Goal: Task Accomplishment & Management: Use online tool/utility

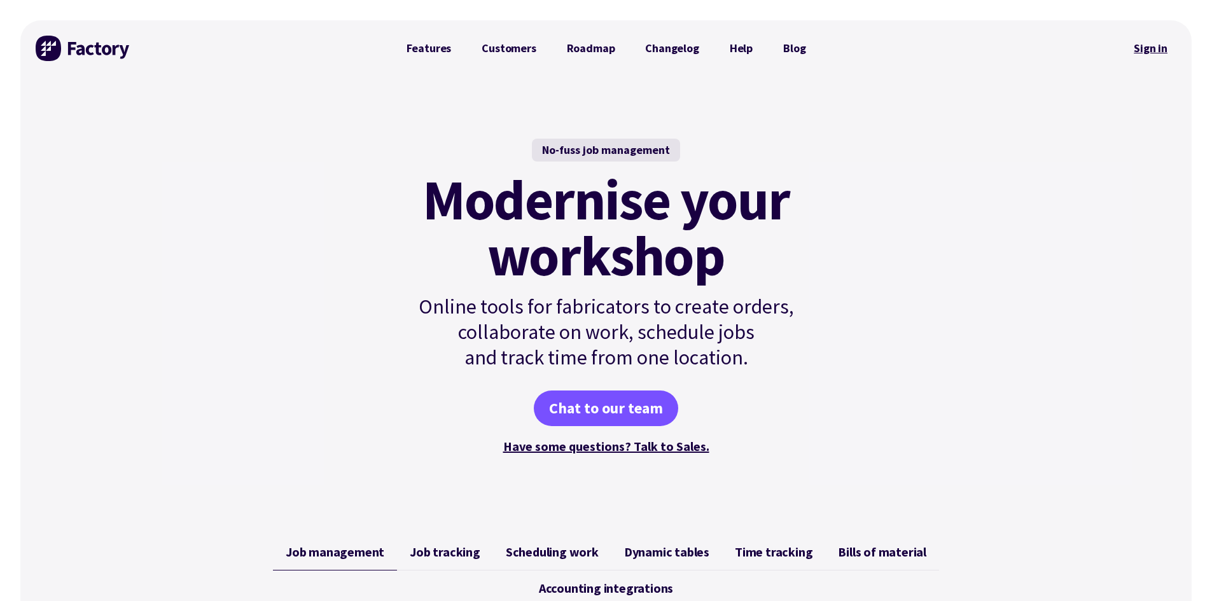
click at [572, 48] on link "Sign in" at bounding box center [1151, 48] width 52 height 29
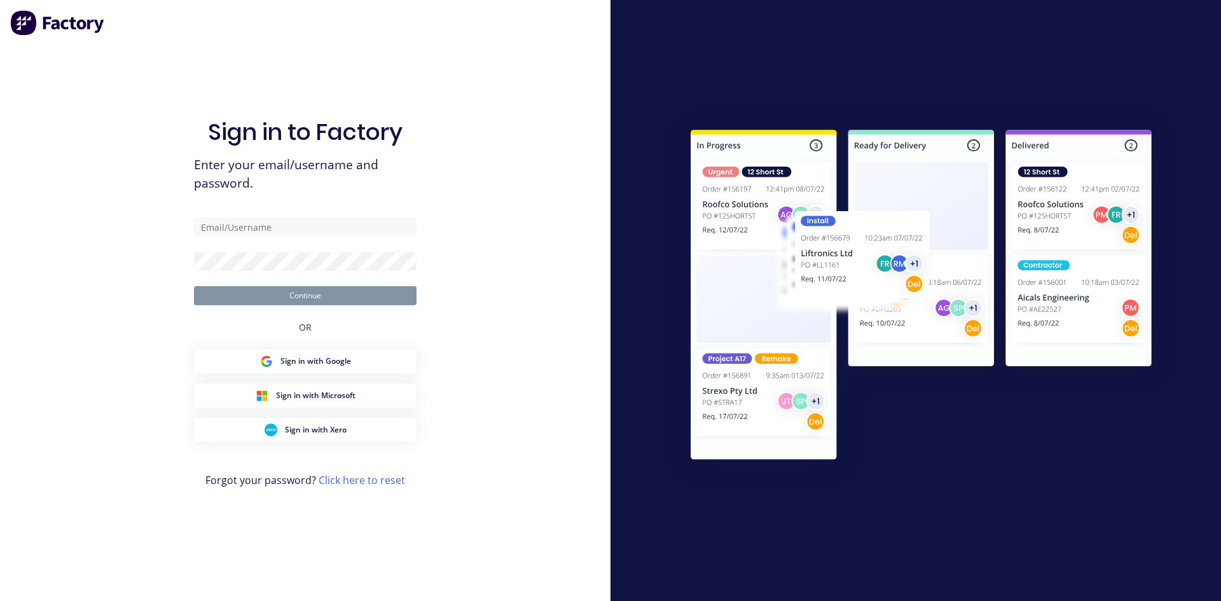
click at [333, 216] on div "Sign in to Factory Enter your email/username and password. Continue OR Sign in …" at bounding box center [305, 313] width 223 height 555
click at [284, 239] on form "Continue" at bounding box center [305, 262] width 223 height 88
drag, startPoint x: 280, startPoint y: 233, endPoint x: 279, endPoint y: 225, distance: 7.7
click at [279, 232] on input "text" at bounding box center [305, 227] width 223 height 19
type input "rhys@tsametal.com.au"
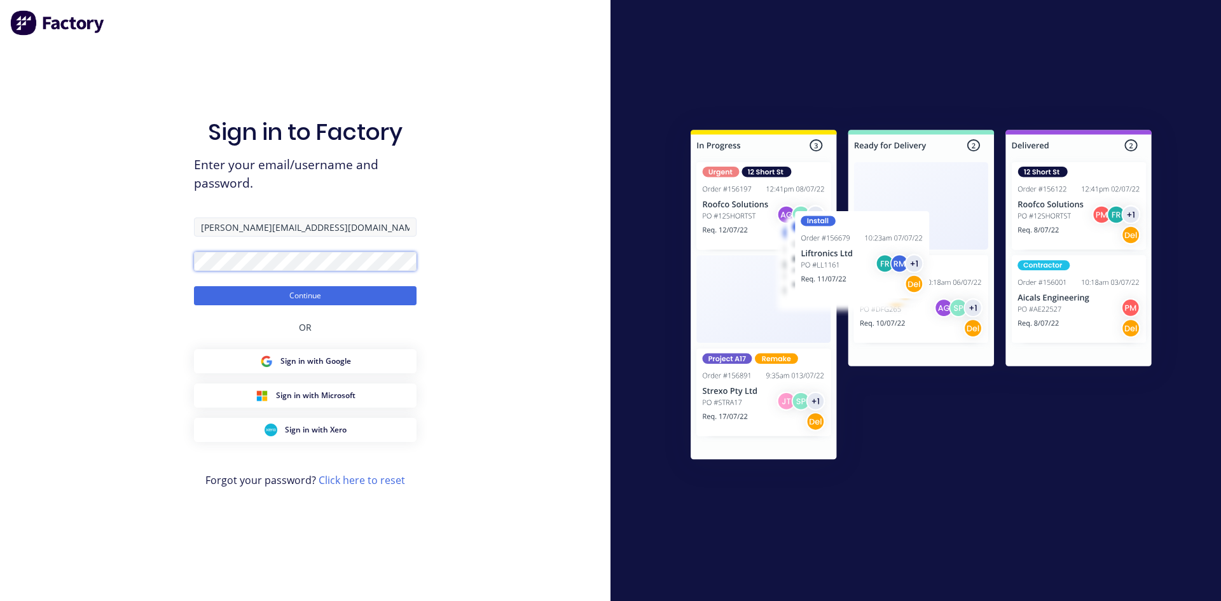
click at [194, 286] on button "Continue" at bounding box center [305, 295] width 223 height 19
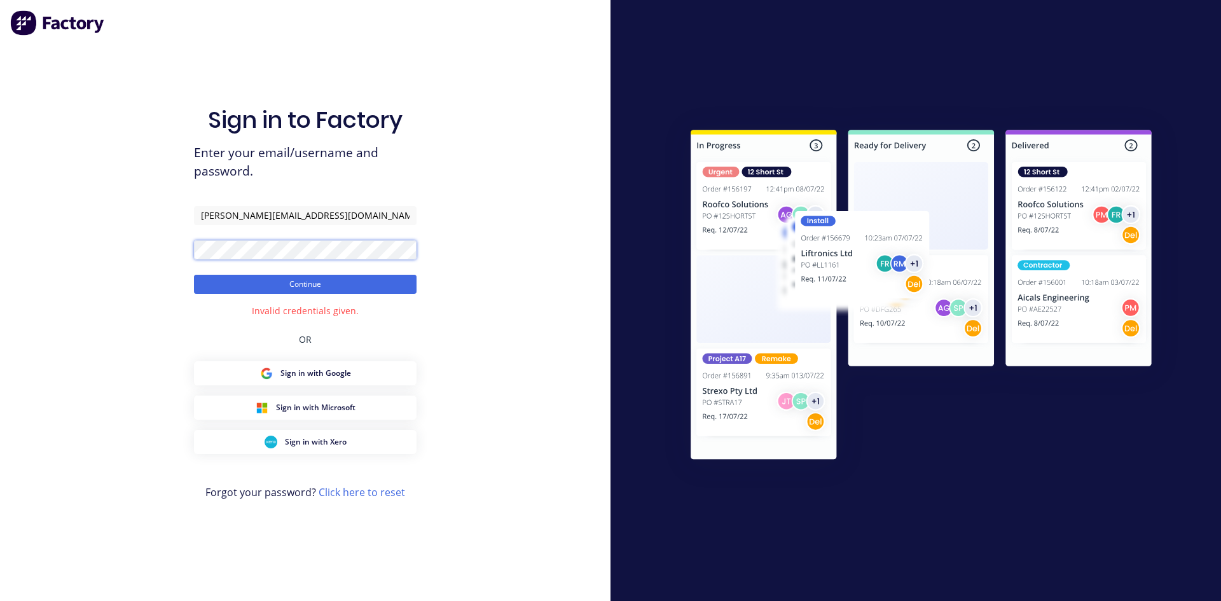
click at [194, 275] on button "Continue" at bounding box center [305, 284] width 223 height 19
click at [173, 259] on div "Sign in to Factory Enter your email/username and password. rhys@tsametal.com.au…" at bounding box center [305, 300] width 611 height 601
click at [194, 275] on button "Continue" at bounding box center [305, 284] width 223 height 19
click at [165, 247] on div "Sign in to Factory Enter your email/username and password. rhys@tsametal.com.au…" at bounding box center [305, 300] width 611 height 601
click at [194, 275] on button "Continue" at bounding box center [305, 284] width 223 height 19
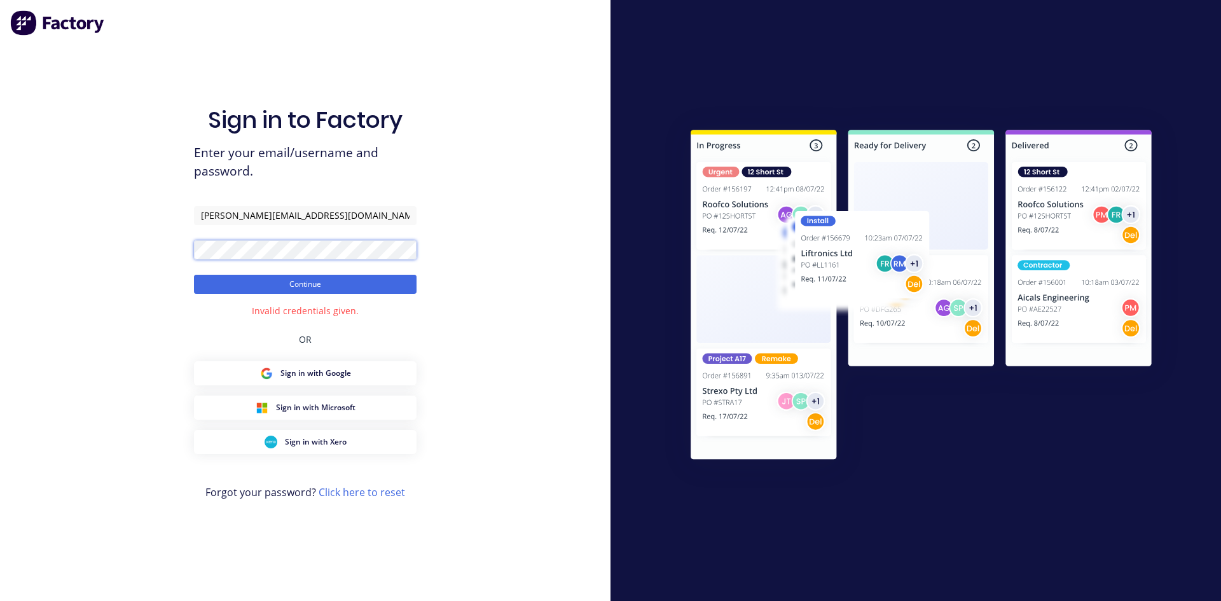
click at [137, 246] on div "Sign in to Factory Enter your email/username and password. rhys@tsametal.com.au…" at bounding box center [305, 300] width 611 height 601
click at [194, 275] on button "Continue" at bounding box center [305, 284] width 223 height 19
click at [137, 252] on div "Sign in to Factory Enter your email/username and password. rhys@tsametal.com.au…" at bounding box center [305, 300] width 611 height 601
click at [194, 275] on button "Continue" at bounding box center [305, 284] width 223 height 19
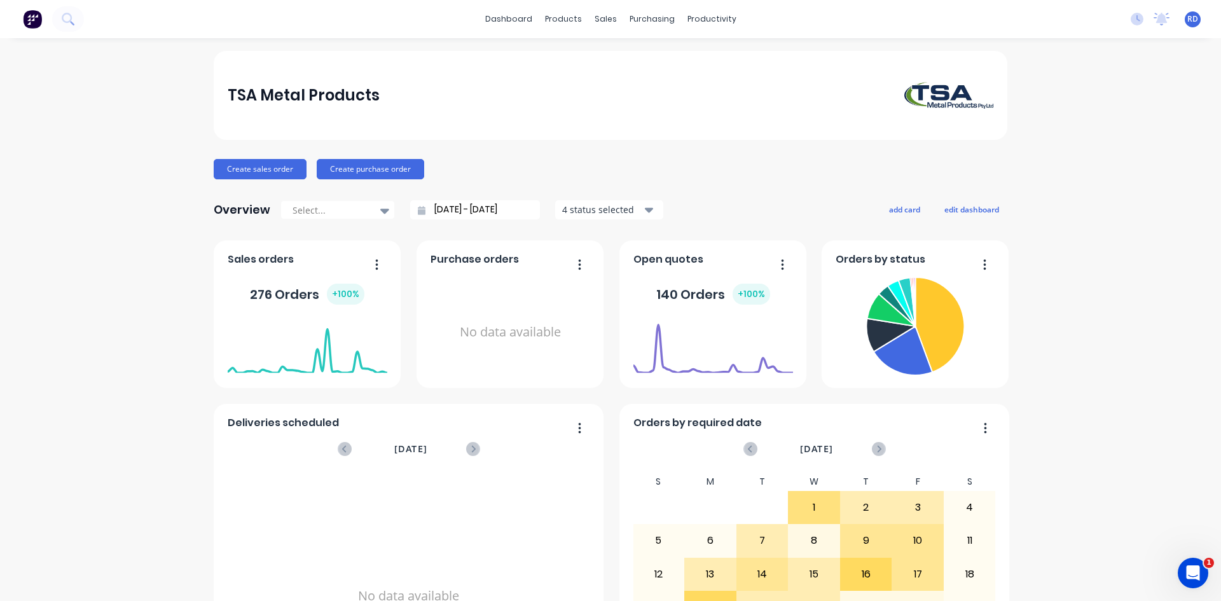
drag, startPoint x: 449, startPoint y: 1, endPoint x: 127, endPoint y: 274, distance: 422.9
click at [127, 274] on div "TSA Metal Products Create sales order Create purchase order Overview Select... …" at bounding box center [610, 383] width 1221 height 664
click at [118, 175] on div "TSA Metal Products Create sales order Create purchase order Overview Select... …" at bounding box center [610, 383] width 1221 height 664
drag, startPoint x: 37, startPoint y: 18, endPoint x: 139, endPoint y: 242, distance: 246.8
click at [139, 242] on div "TSA Metal Products Create sales order Create purchase order Overview Select... …" at bounding box center [610, 383] width 1221 height 664
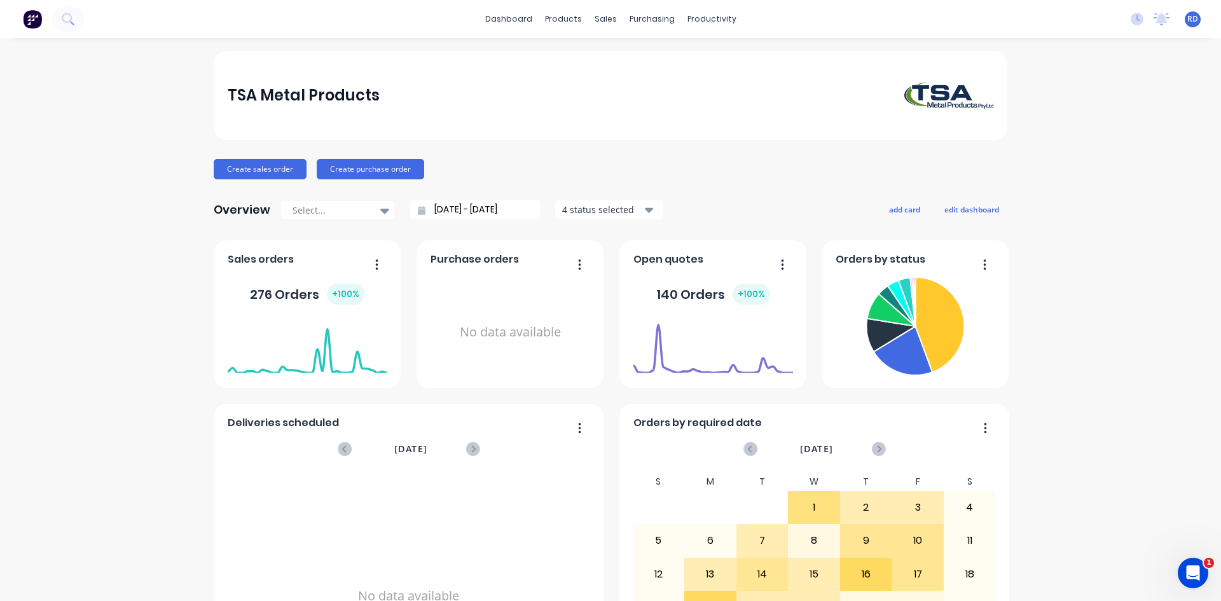
click at [1076, 350] on div "TSA Metal Products Create sales order Create purchase order Overview Select... …" at bounding box center [610, 383] width 1221 height 664
click at [582, 62] on div "Workflow" at bounding box center [730, 60] width 38 height 11
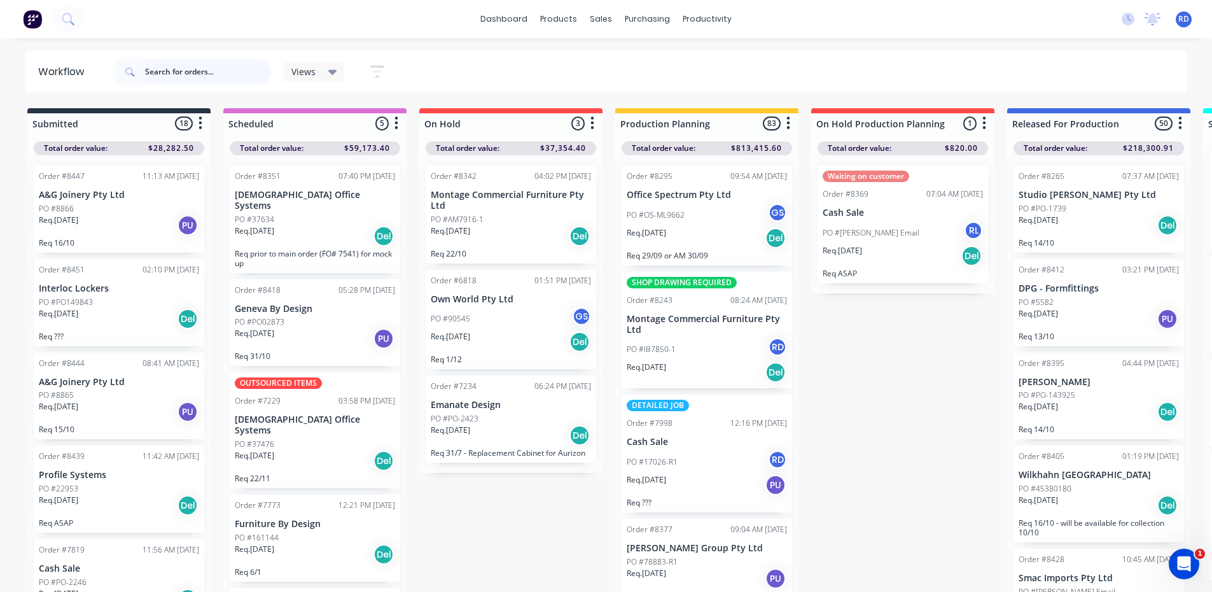
click at [207, 76] on input "text" at bounding box center [208, 71] width 126 height 25
type input "98832"
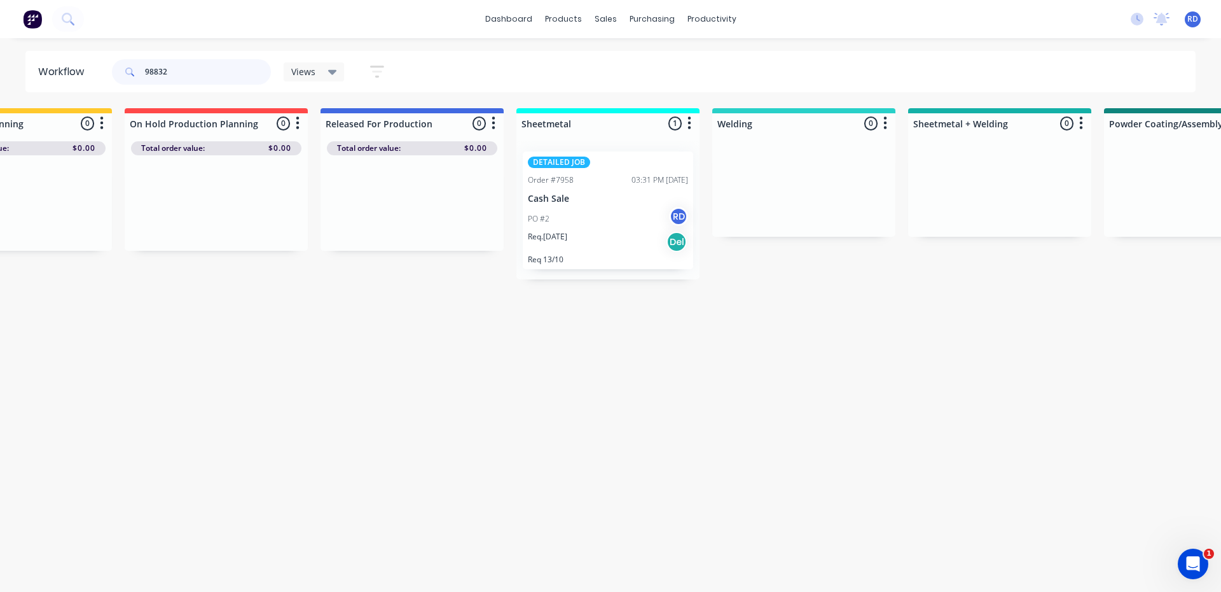
scroll to position [0, 682]
click at [582, 216] on div "PO #2 RD" at bounding box center [612, 219] width 160 height 24
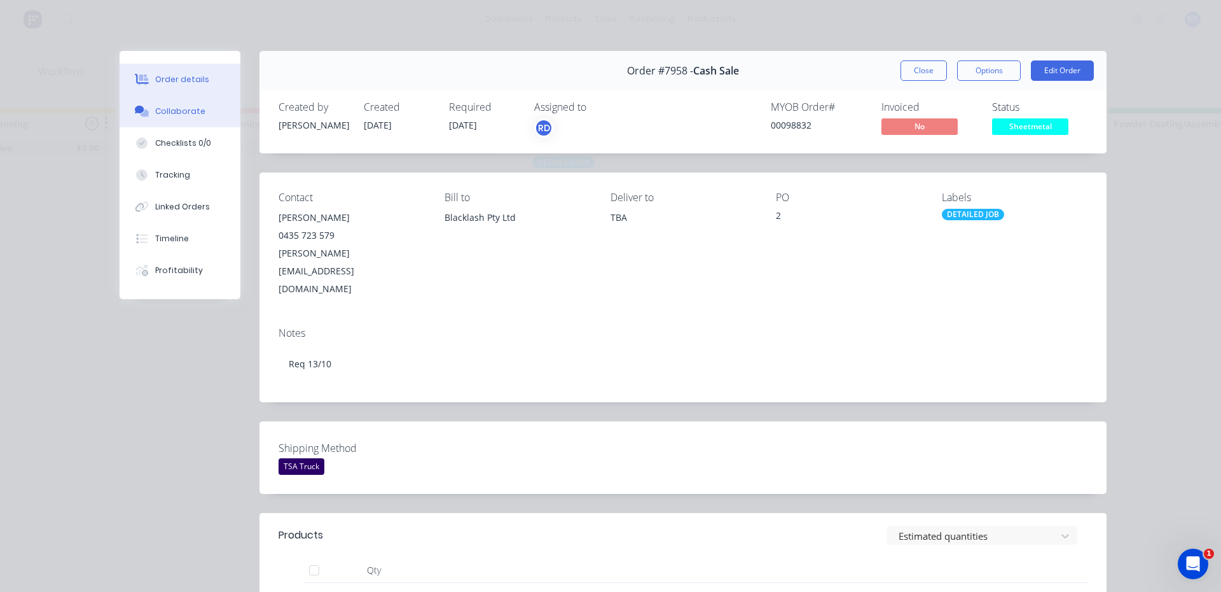
click at [169, 107] on div "Collaborate" at bounding box center [180, 111] width 50 height 11
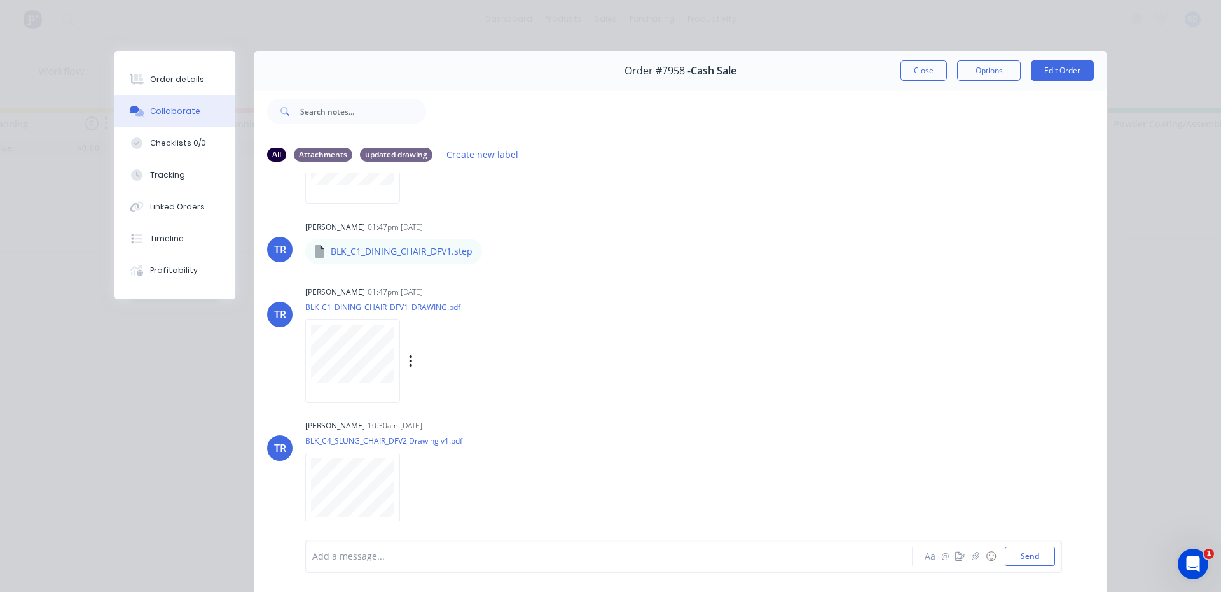
scroll to position [749, 0]
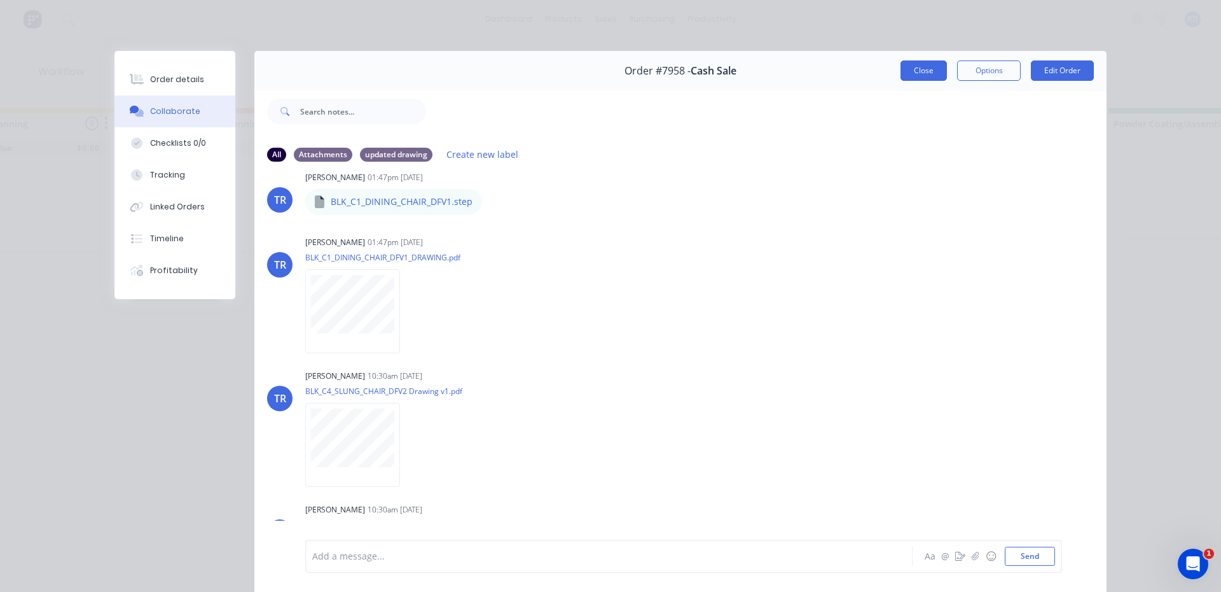
click at [582, 72] on button "Close" at bounding box center [924, 70] width 46 height 20
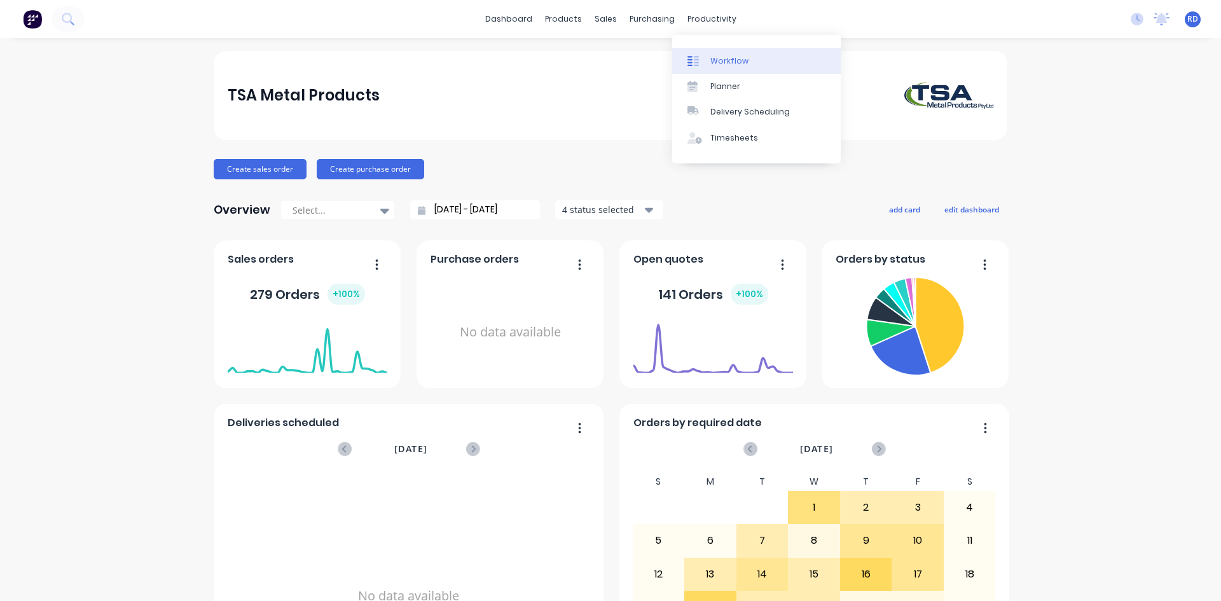
click at [720, 58] on div "Workflow" at bounding box center [730, 60] width 38 height 11
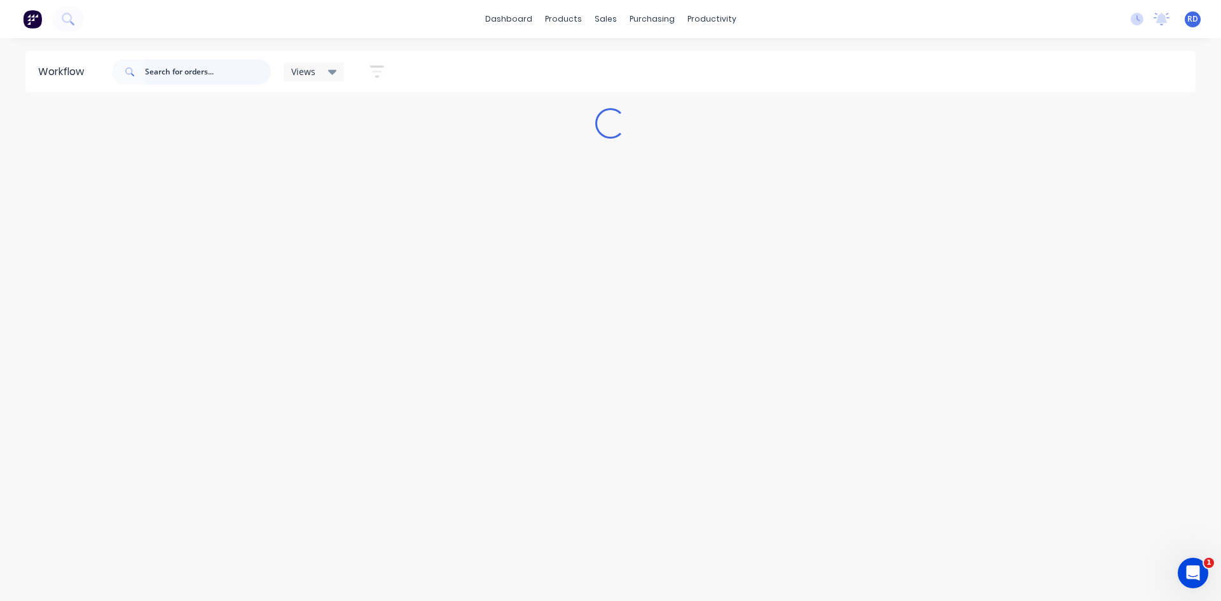
click at [206, 73] on input "text" at bounding box center [208, 71] width 126 height 25
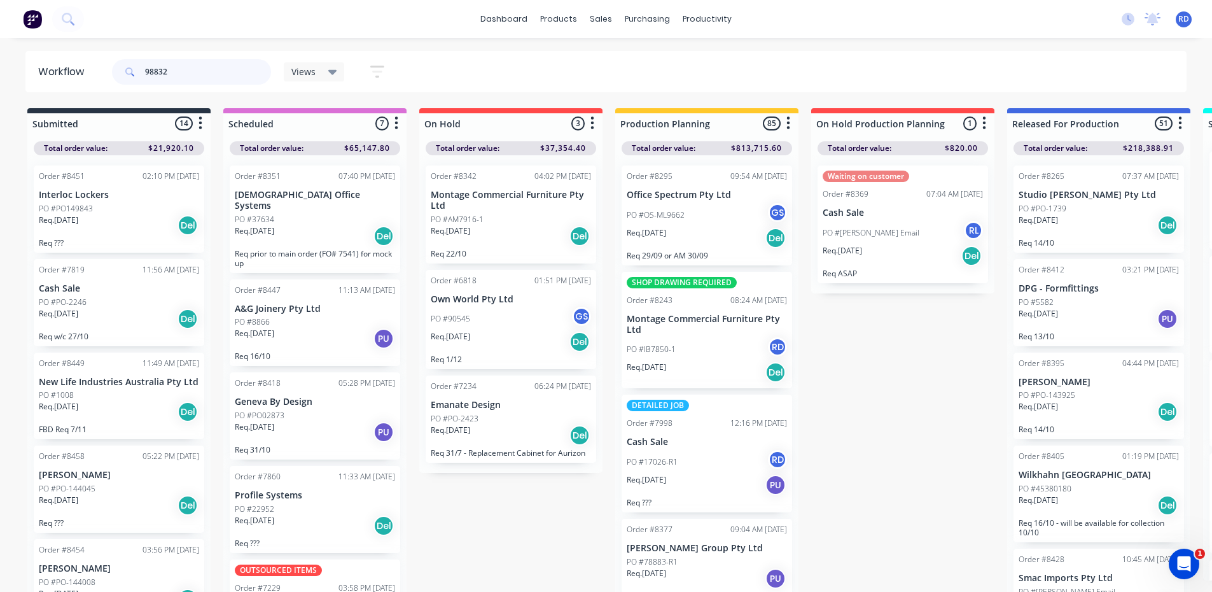
drag, startPoint x: 172, startPoint y: 70, endPoint x: 109, endPoint y: 62, distance: 64.1
click at [110, 70] on div "98832 Views Save new view None (Default) edit Delivery edit Production Planning…" at bounding box center [253, 72] width 289 height 38
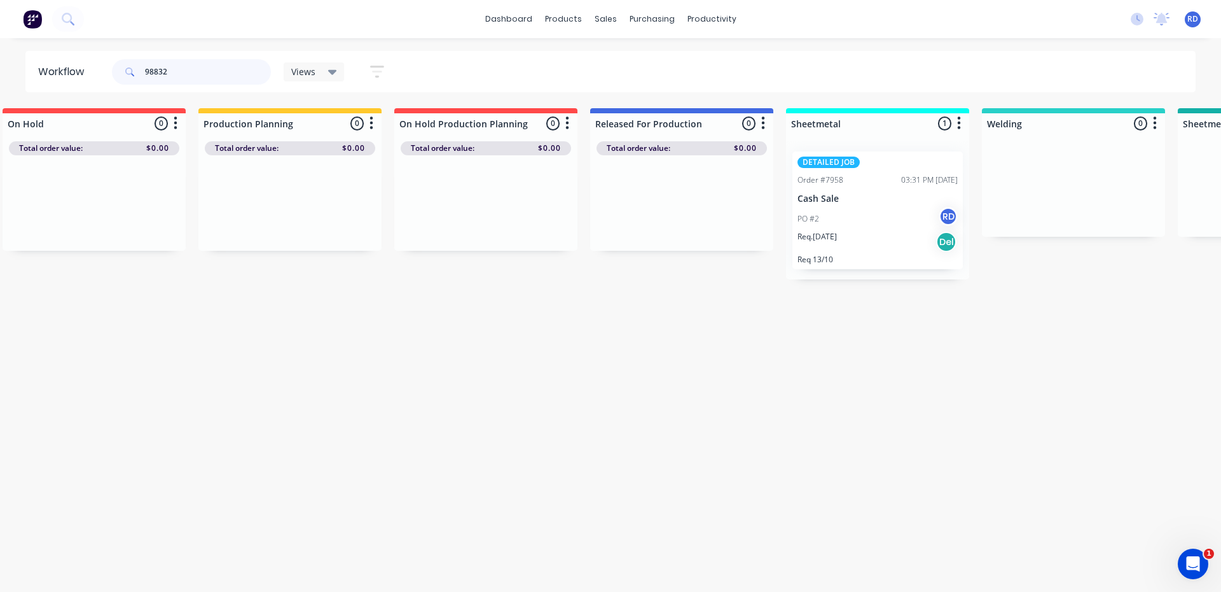
scroll to position [0, 445]
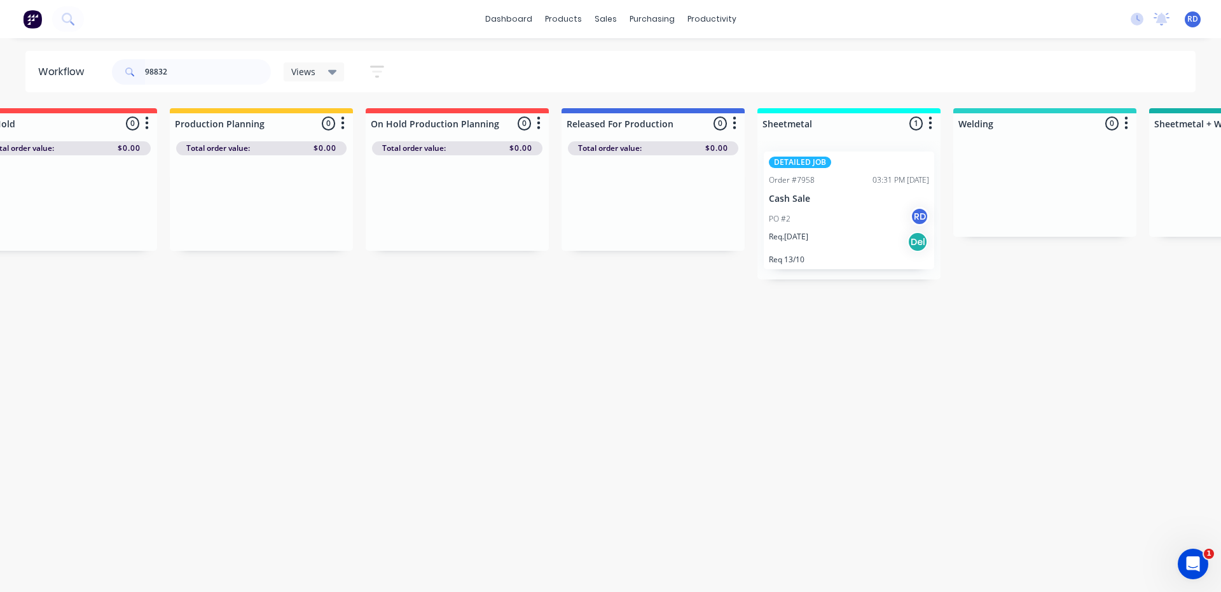
click at [817, 191] on div "DETAILED JOB Order #7958 03:31 PM [DATE] Cash Sale PO #2 RD Req. [DATE] Del Req…" at bounding box center [849, 210] width 170 height 118
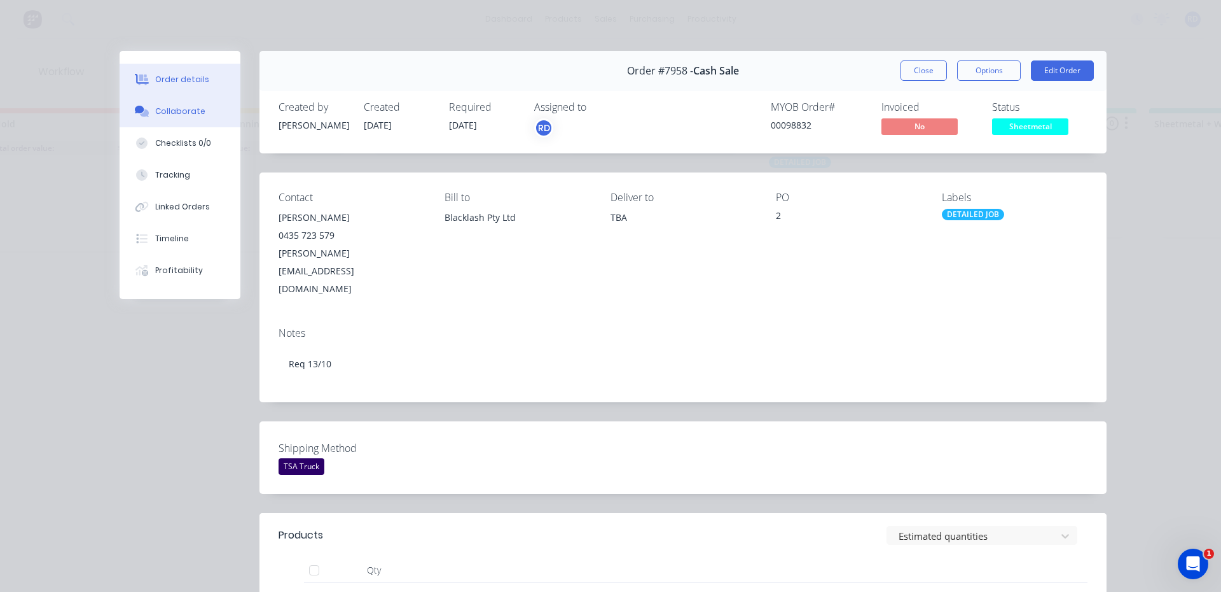
click at [158, 111] on div "Collaborate" at bounding box center [180, 111] width 50 height 11
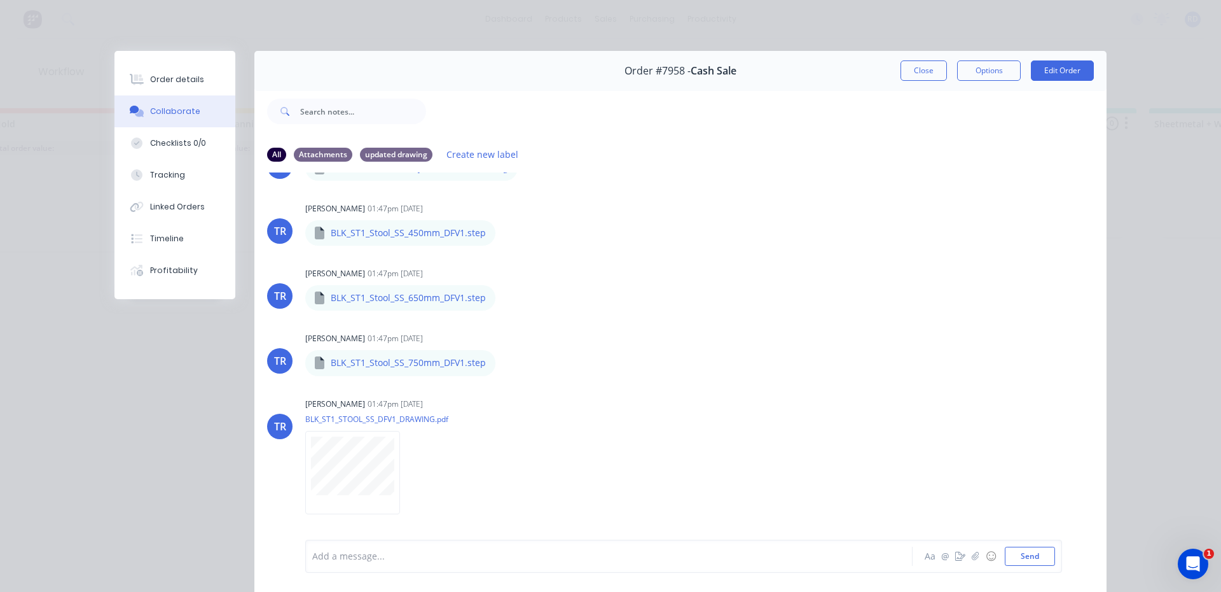
scroll to position [254, 0]
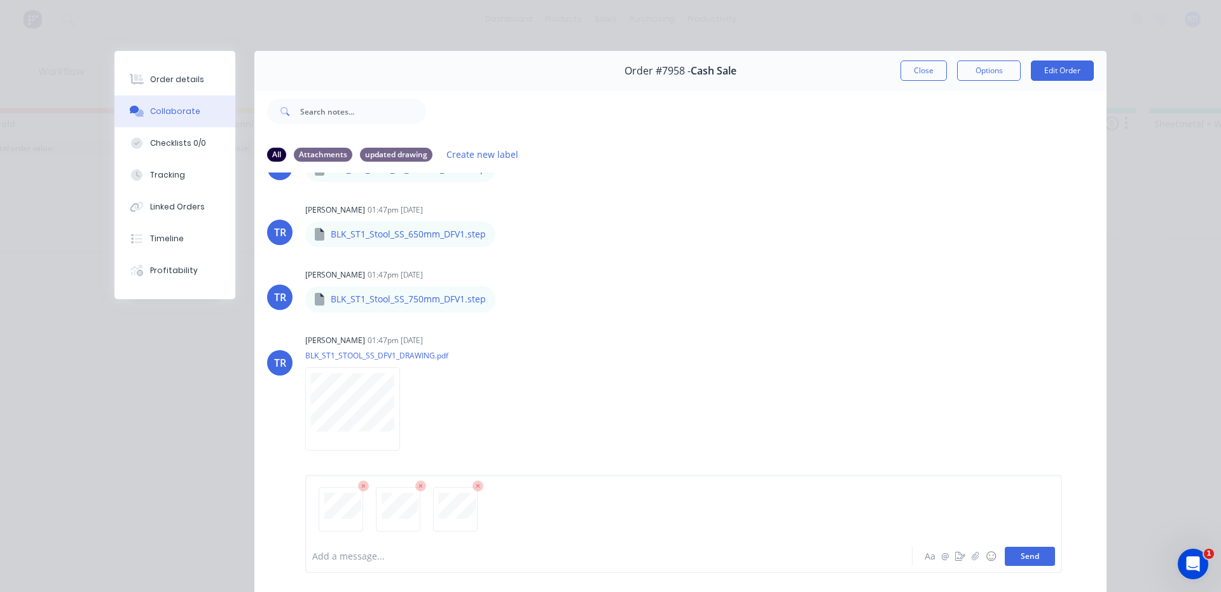
click at [1038, 559] on button "Send" at bounding box center [1030, 555] width 50 height 19
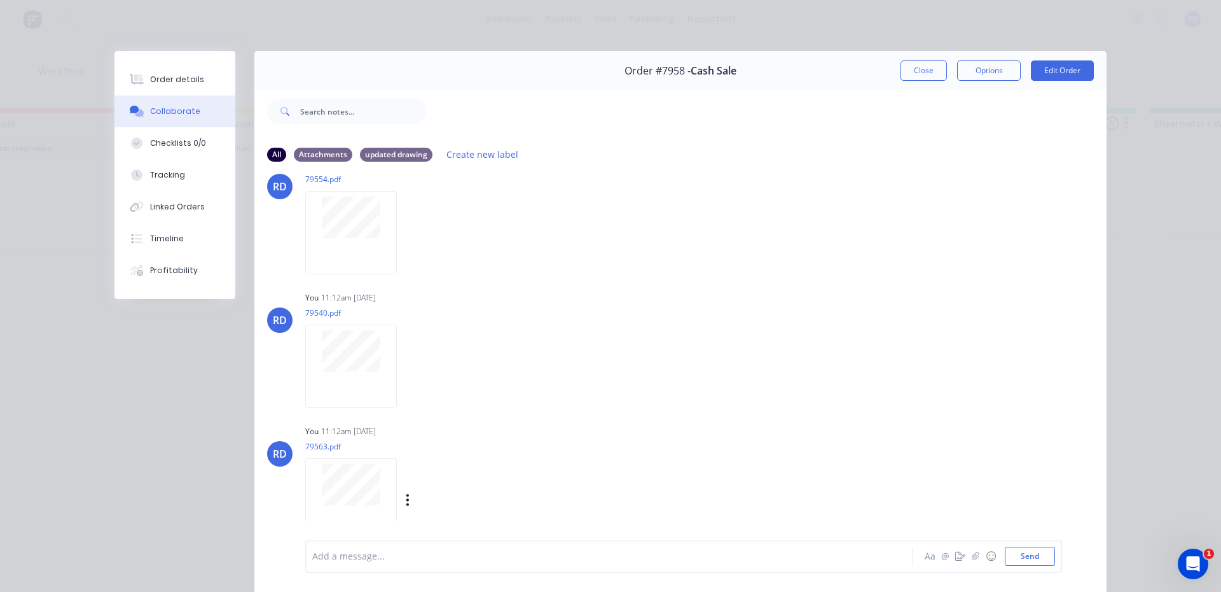
scroll to position [67, 0]
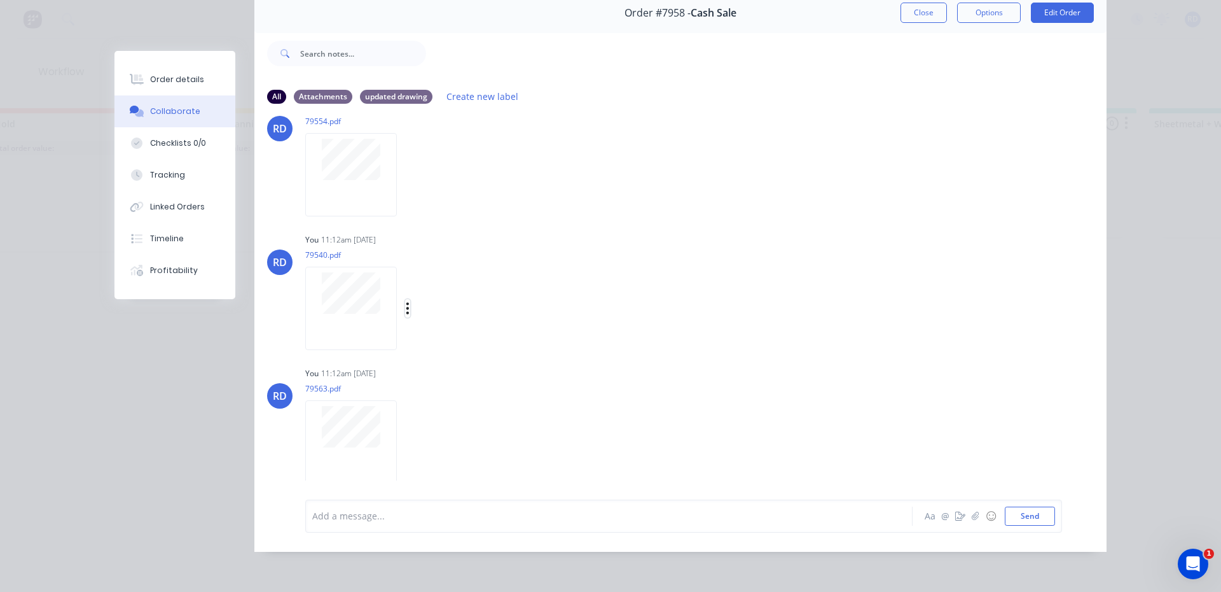
click at [406, 302] on icon "button" at bounding box center [408, 308] width 4 height 15
click at [446, 366] on button "Delete" at bounding box center [491, 370] width 143 height 29
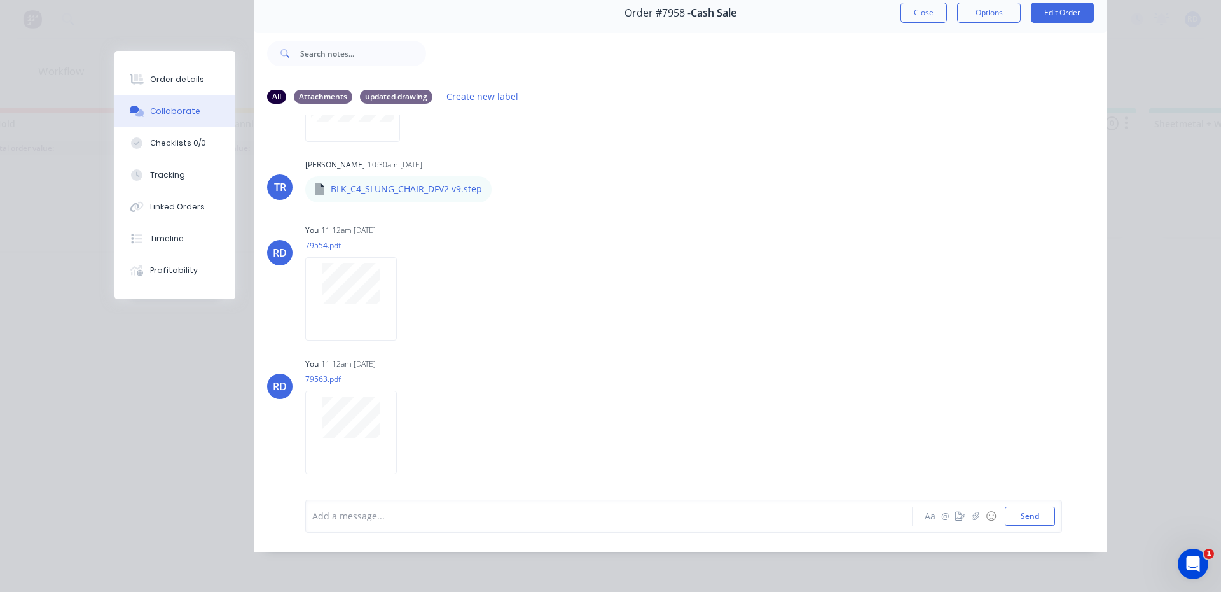
scroll to position [1027, 0]
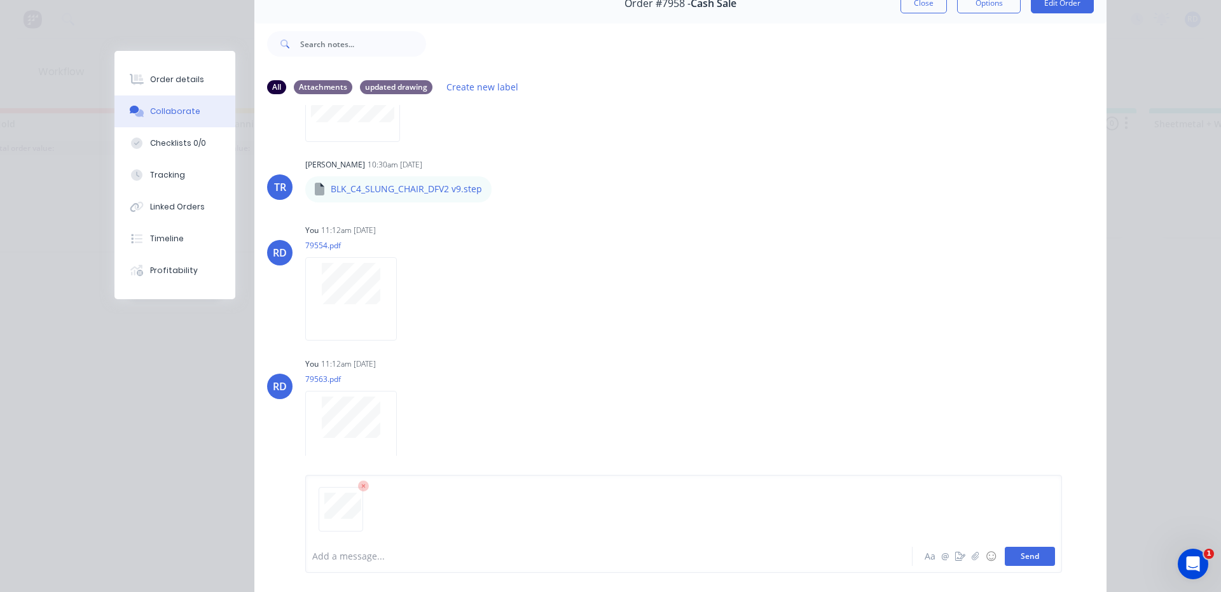
click at [1028, 560] on button "Send" at bounding box center [1030, 555] width 50 height 19
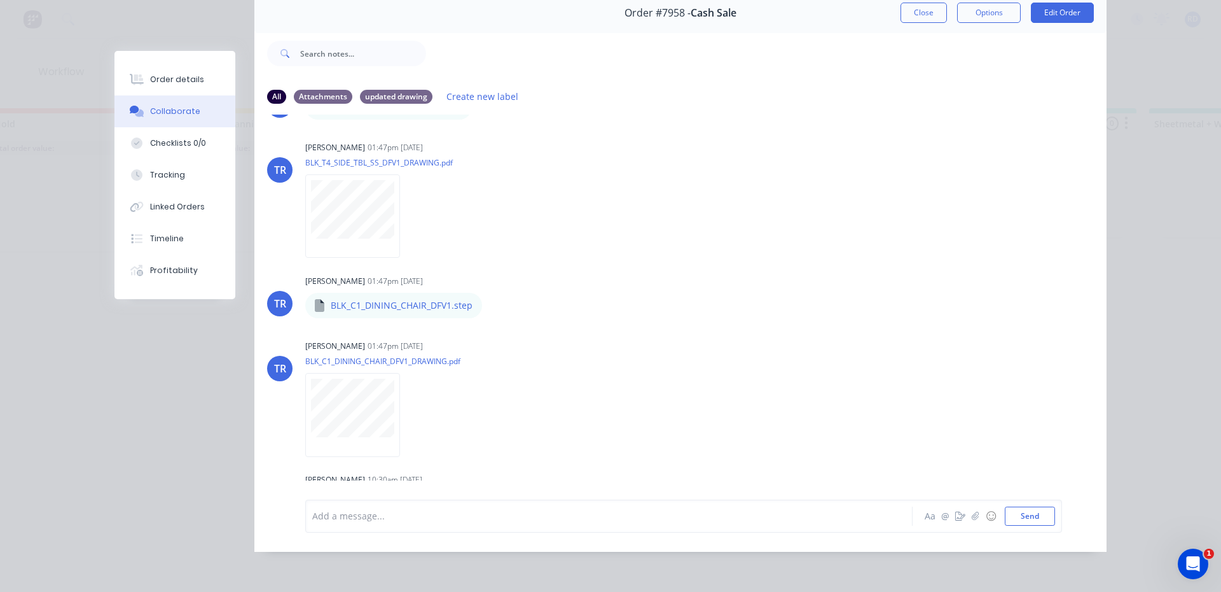
scroll to position [0, 0]
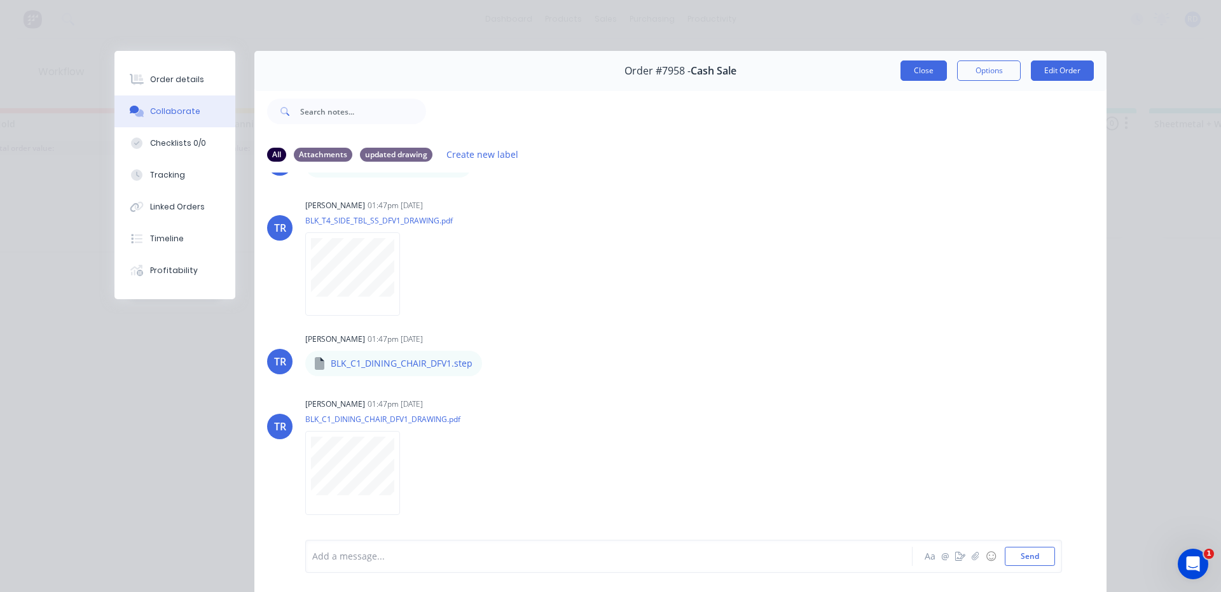
click at [918, 78] on button "Close" at bounding box center [924, 70] width 46 height 20
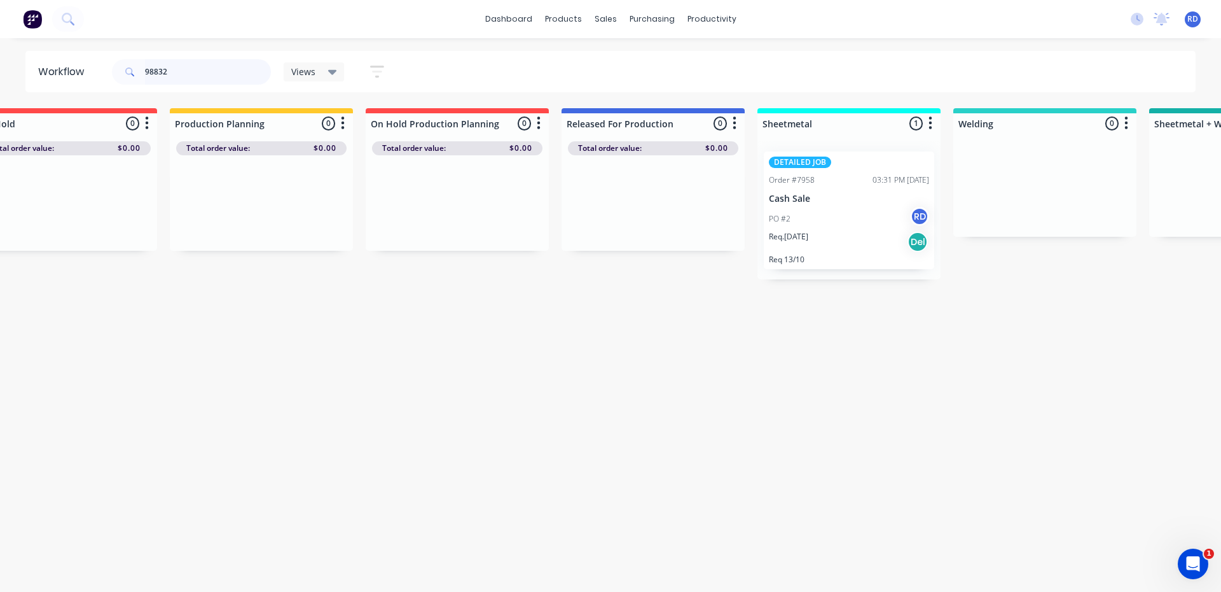
drag, startPoint x: 172, startPoint y: 72, endPoint x: 118, endPoint y: 73, distance: 54.1
click at [118, 73] on div "98832" at bounding box center [191, 71] width 159 height 25
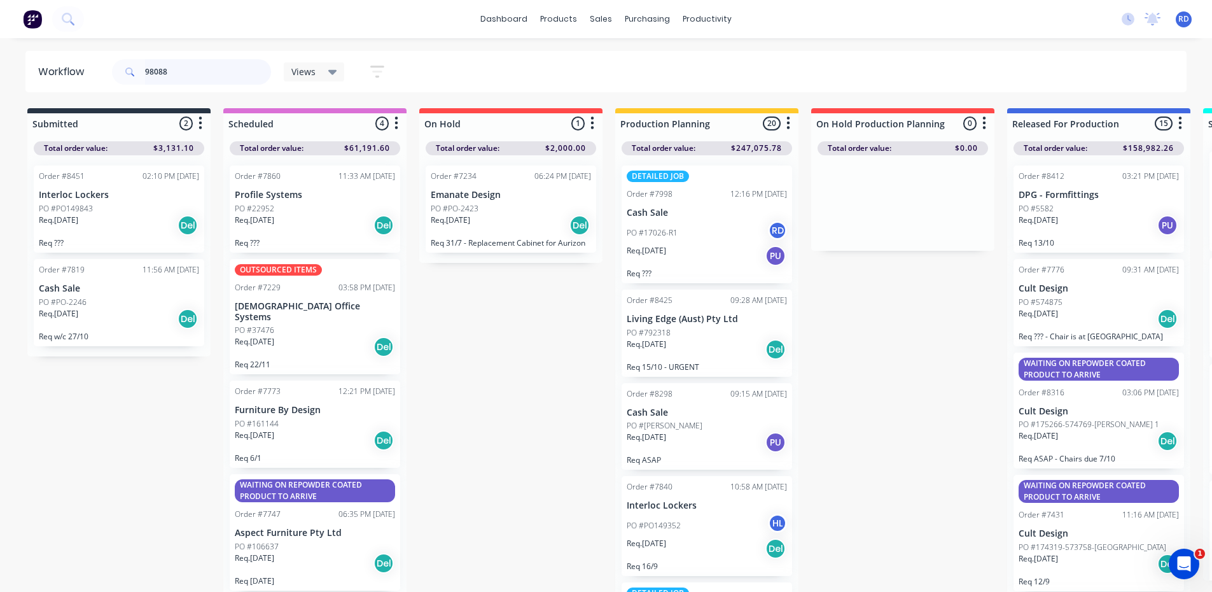
drag, startPoint x: 162, startPoint y: 69, endPoint x: 176, endPoint y: 71, distance: 14.1
click at [176, 70] on input "98088" at bounding box center [208, 71] width 126 height 25
click at [173, 70] on input "98088" at bounding box center [208, 71] width 126 height 25
drag, startPoint x: 194, startPoint y: 74, endPoint x: 120, endPoint y: 70, distance: 74.5
click at [120, 71] on div "98088" at bounding box center [191, 71] width 159 height 25
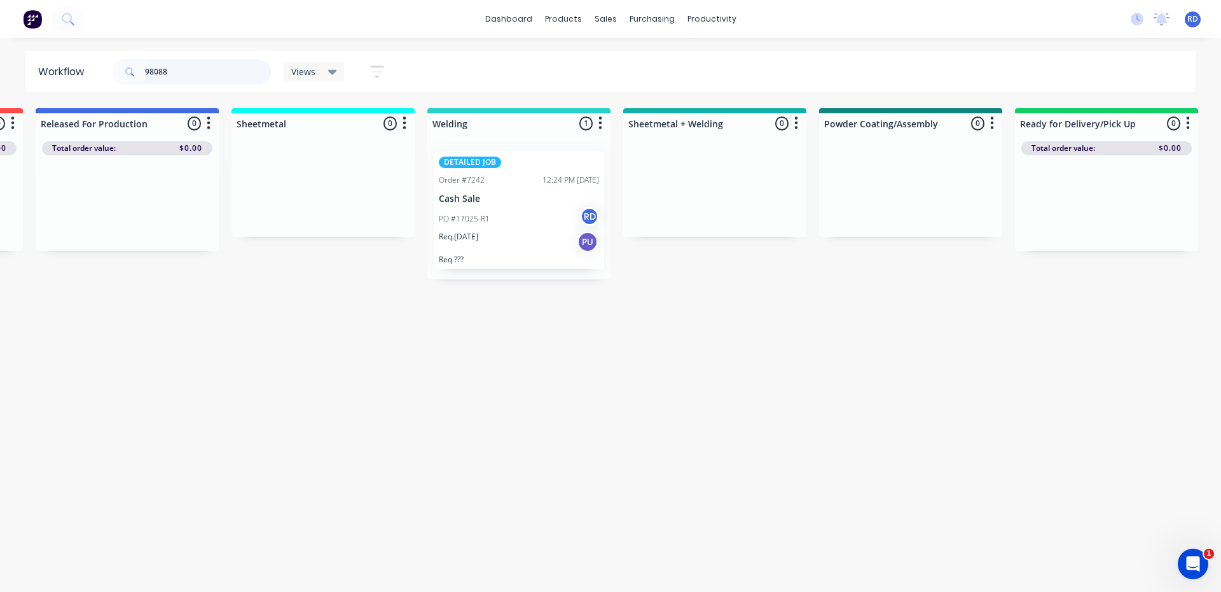
scroll to position [0, 970]
click at [503, 216] on div "PO #17025-R1 RD" at bounding box center [520, 219] width 160 height 24
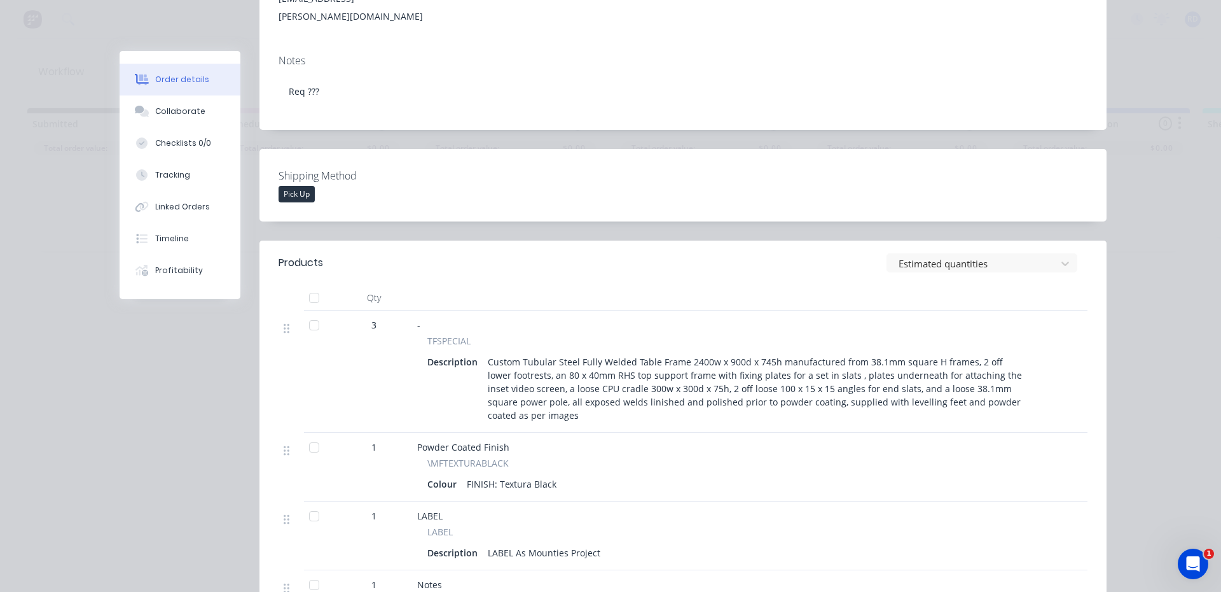
scroll to position [0, 0]
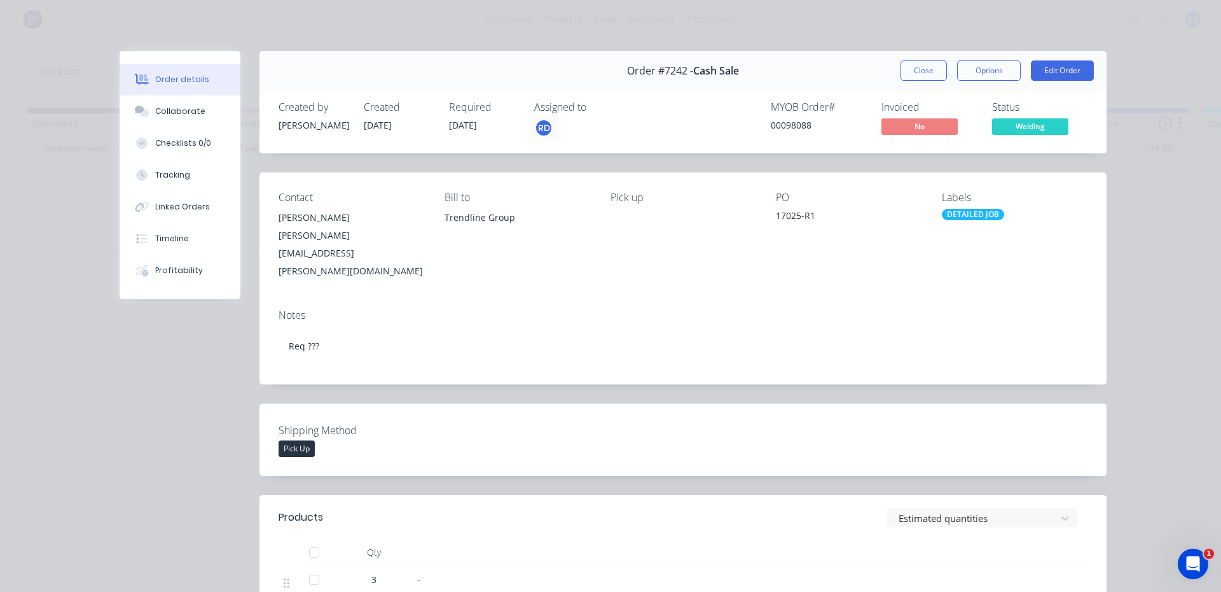
click at [908, 72] on button "Close" at bounding box center [924, 70] width 46 height 20
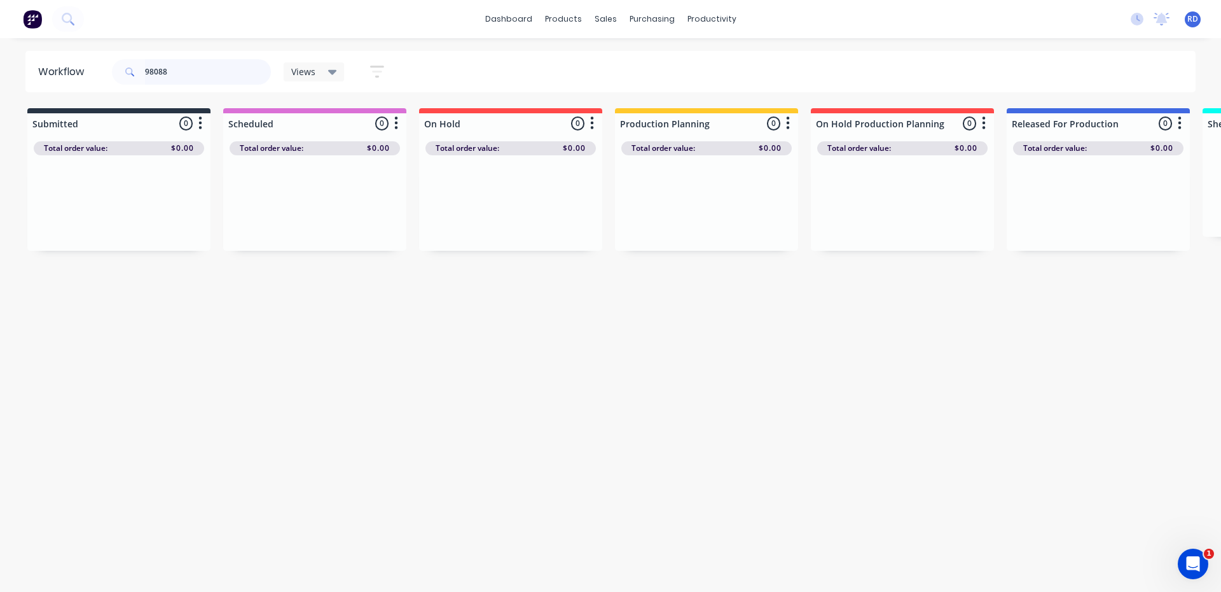
drag, startPoint x: 185, startPoint y: 69, endPoint x: 163, endPoint y: 67, distance: 22.3
click at [153, 73] on input "98088" at bounding box center [208, 71] width 126 height 25
click at [686, 224] on div "PO #17026-R1 RD" at bounding box center [707, 233] width 160 height 24
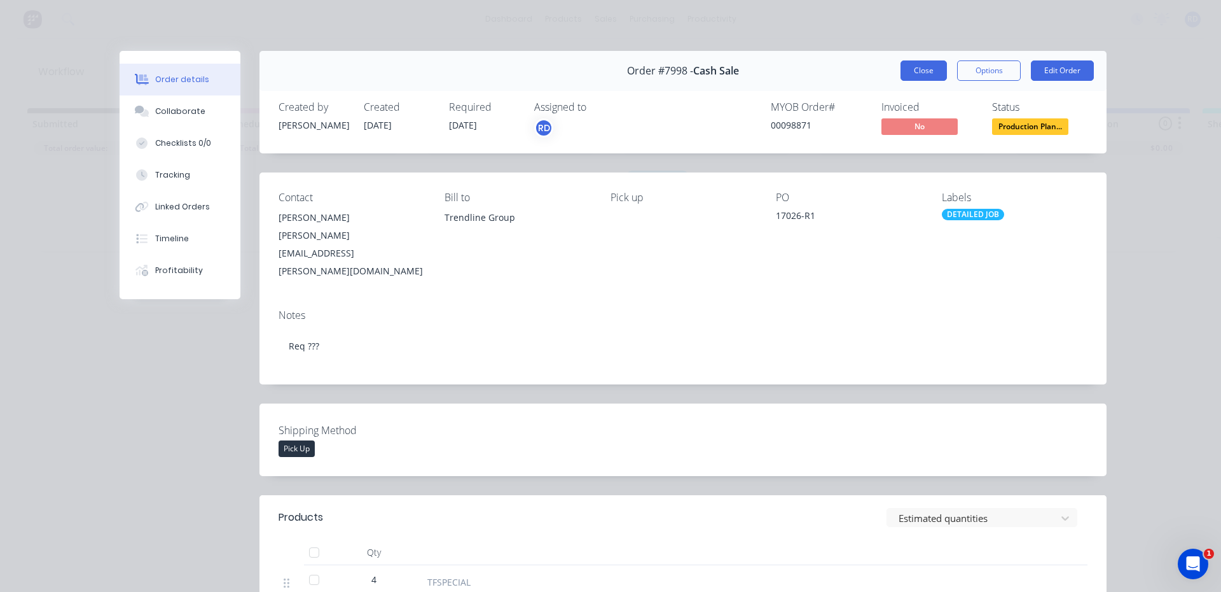
click at [918, 73] on button "Close" at bounding box center [924, 70] width 46 height 20
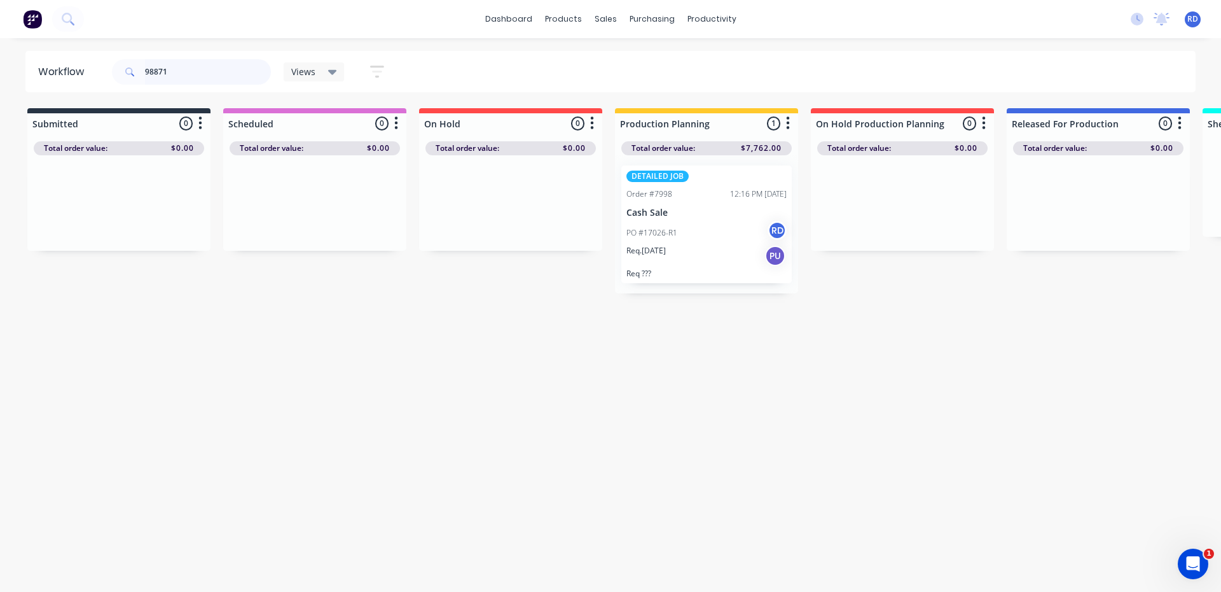
drag, startPoint x: 157, startPoint y: 73, endPoint x: 104, endPoint y: 76, distance: 52.9
click at [109, 74] on header "Workflow 98871 Views Save new view None (Default) edit Delivery edit Production…" at bounding box center [610, 71] width 1171 height 41
click at [684, 214] on div "Req. [DATE] Del" at bounding box center [707, 225] width 160 height 22
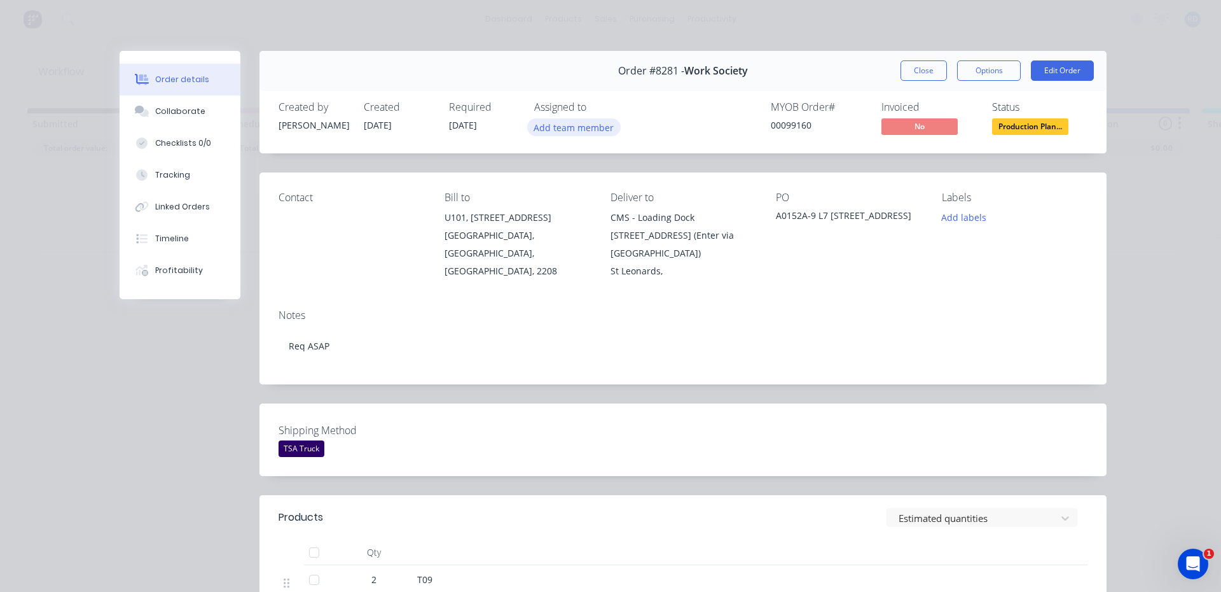
click at [594, 128] on button "Add team member" at bounding box center [574, 126] width 94 height 17
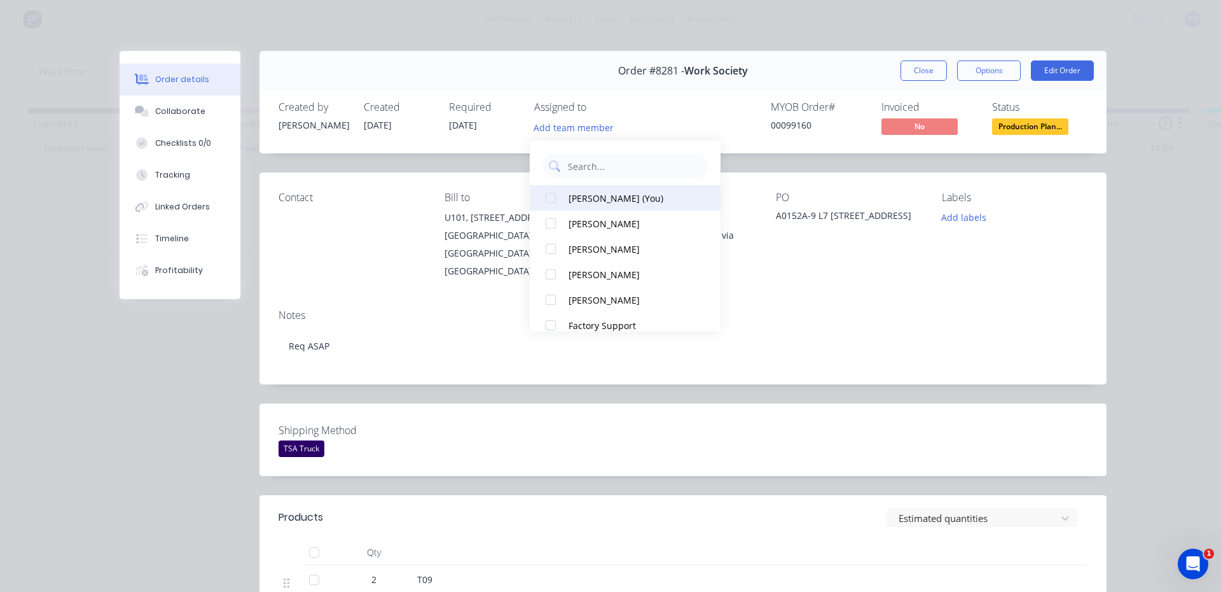
click at [550, 197] on div at bounding box center [550, 197] width 25 height 25
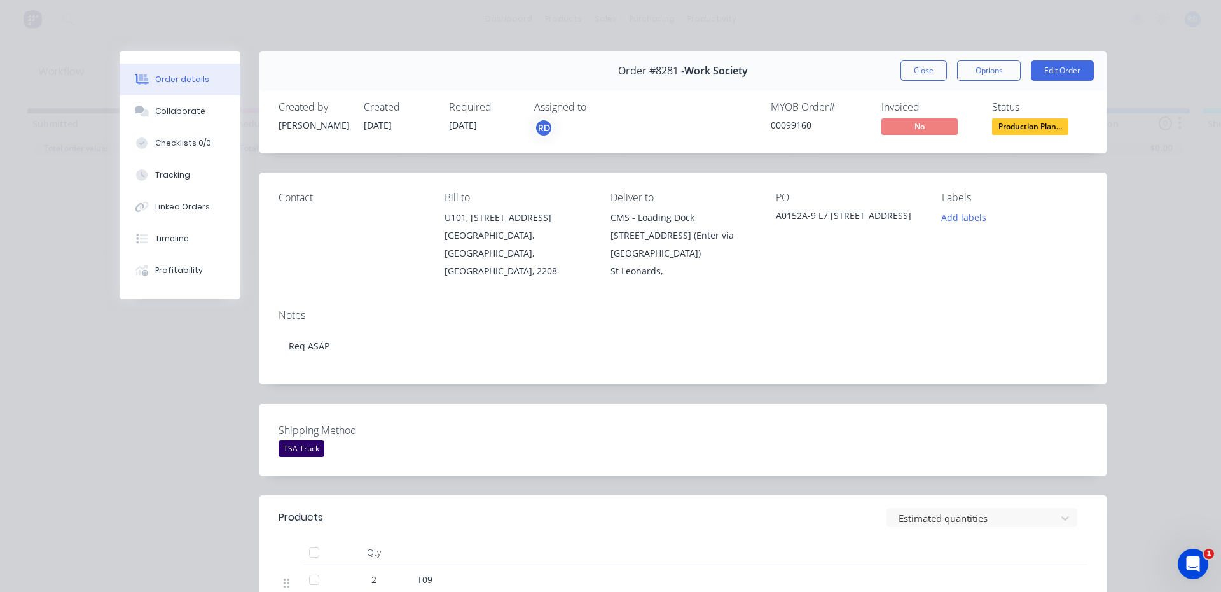
click at [864, 265] on div "Contact Bill to U101, [STREET_ADDRESS] Deliver to CMS - Loading Dock [STREET_AD…" at bounding box center [683, 235] width 847 height 127
click at [161, 111] on div "Collaborate" at bounding box center [180, 111] width 50 height 11
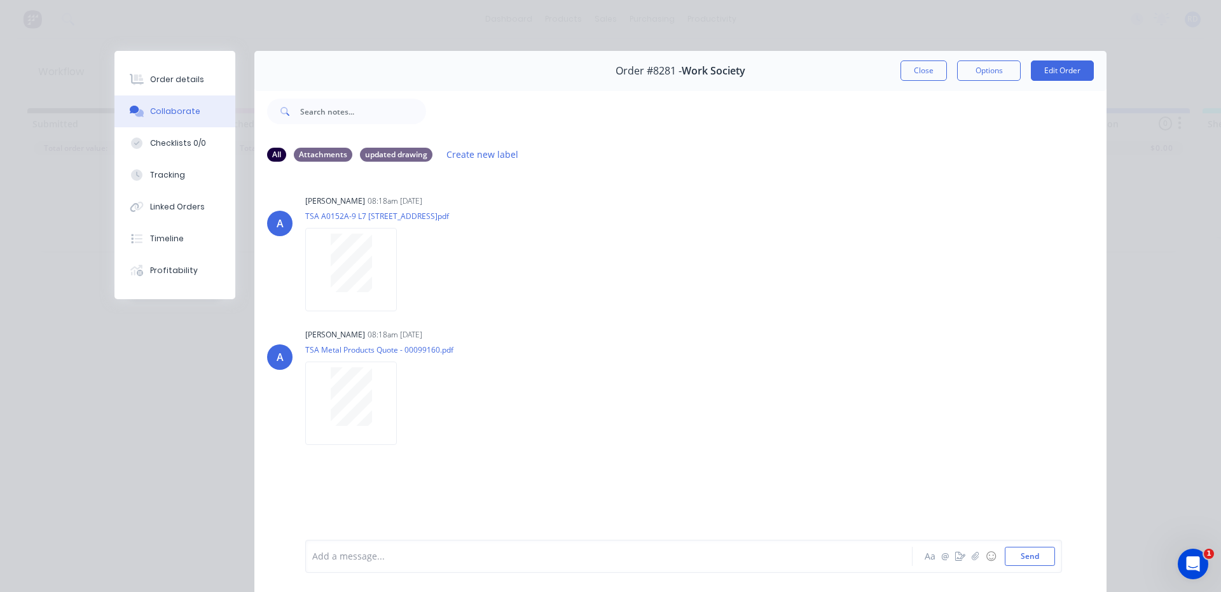
click at [917, 72] on button "Close" at bounding box center [924, 70] width 46 height 20
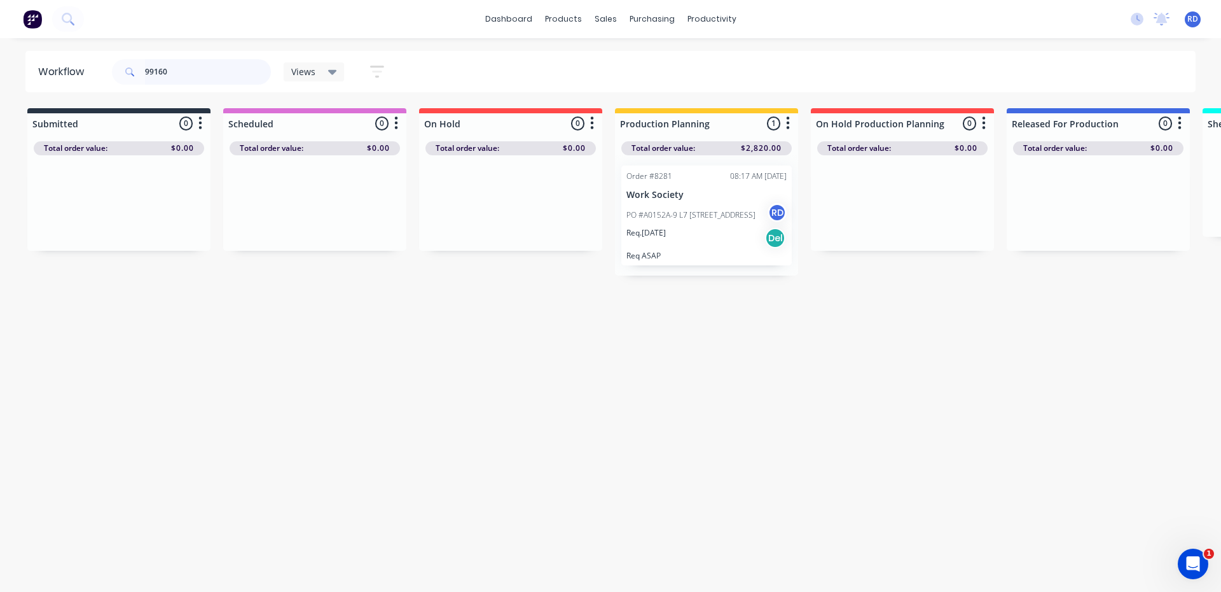
drag, startPoint x: 175, startPoint y: 75, endPoint x: 156, endPoint y: 74, distance: 18.5
click at [156, 74] on input "99160" at bounding box center [208, 71] width 126 height 25
click at [670, 212] on p "PO #A0152B-9 L8 [STREET_ADDRESS]" at bounding box center [692, 208] width 130 height 11
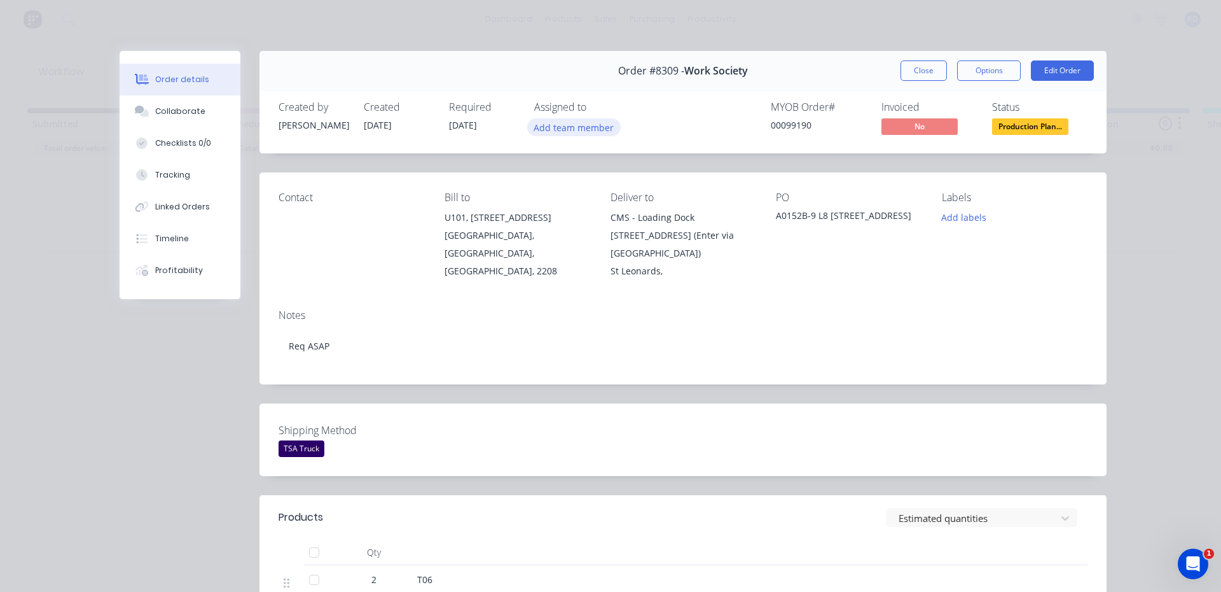
click at [561, 125] on button "Add team member" at bounding box center [574, 126] width 94 height 17
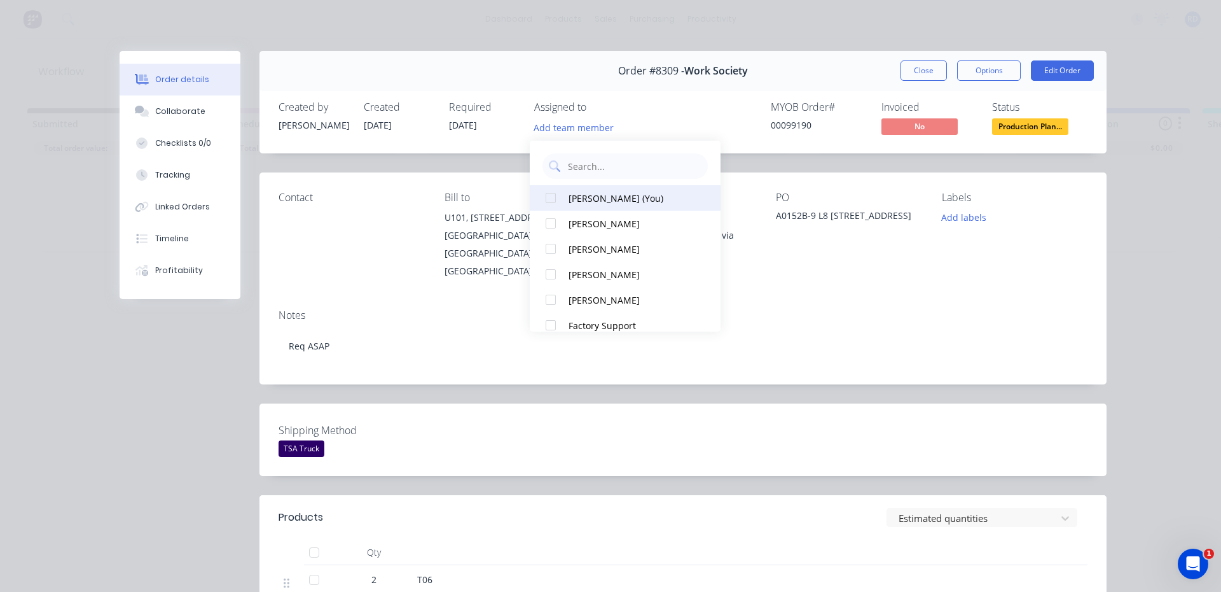
click at [592, 202] on div "[PERSON_NAME] (You)" at bounding box center [632, 197] width 127 height 13
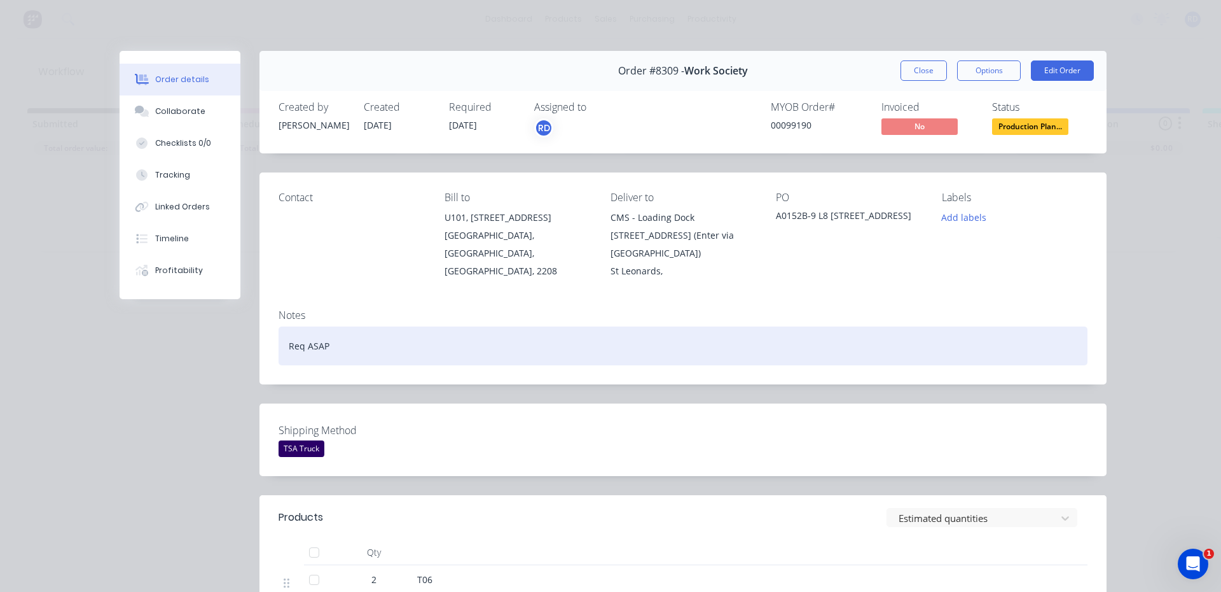
click at [835, 326] on div "Req ASAP" at bounding box center [683, 345] width 809 height 39
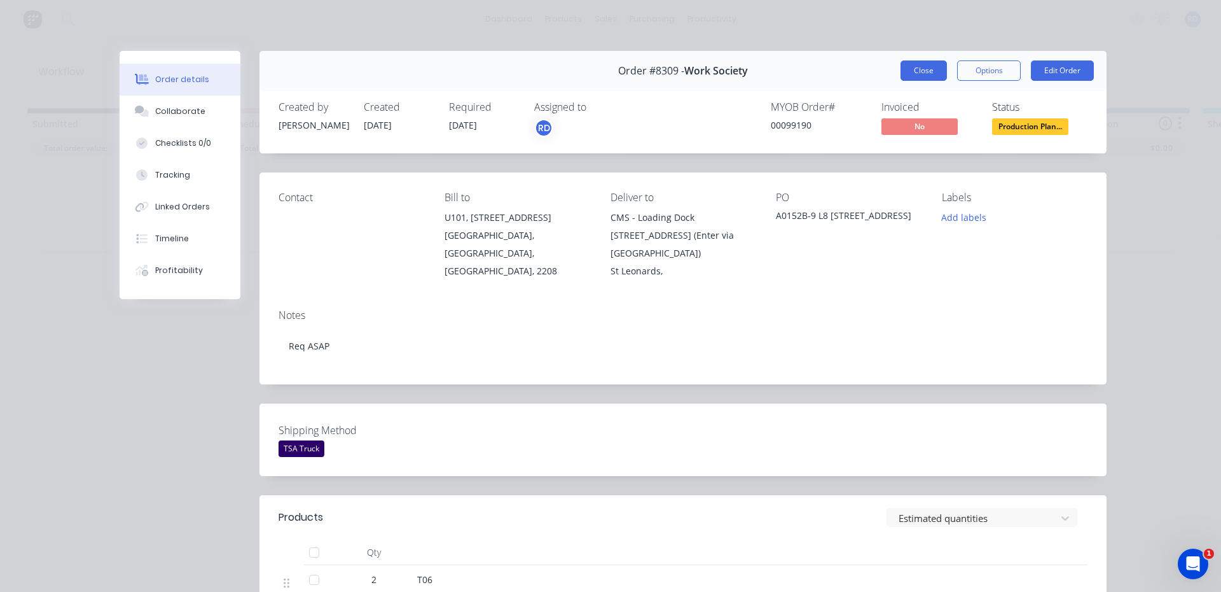
click at [908, 71] on button "Close" at bounding box center [924, 70] width 46 height 20
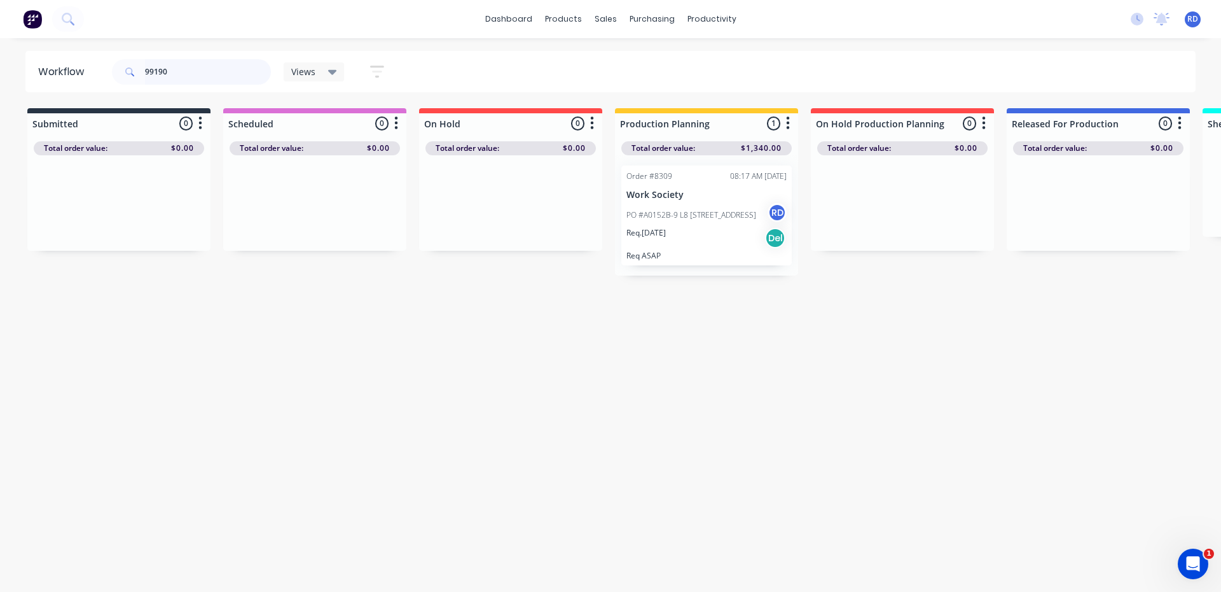
drag, startPoint x: 167, startPoint y: 70, endPoint x: 151, endPoint y: 73, distance: 15.5
click at [151, 73] on input "99190" at bounding box center [208, 71] width 126 height 25
click at [162, 69] on input "99190" at bounding box center [208, 71] width 126 height 25
click at [186, 70] on input "99190" at bounding box center [208, 71] width 126 height 25
drag, startPoint x: 177, startPoint y: 71, endPoint x: 156, endPoint y: 74, distance: 21.2
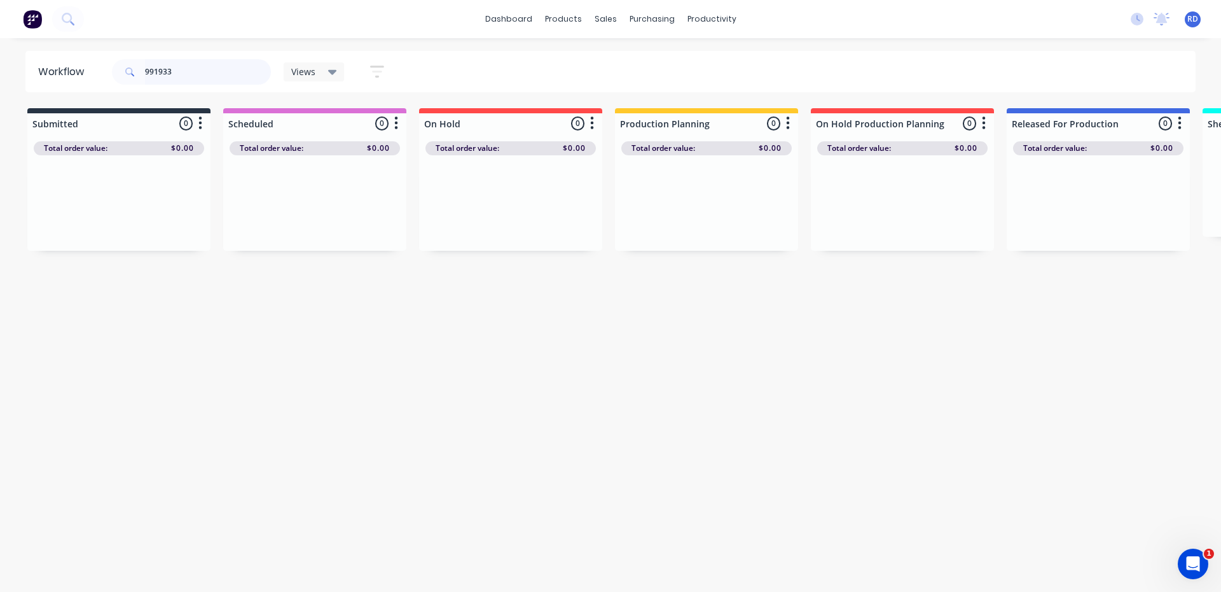
click at [156, 74] on input "991933" at bounding box center [208, 71] width 126 height 25
click at [674, 205] on p "PO #PO149718" at bounding box center [654, 208] width 54 height 11
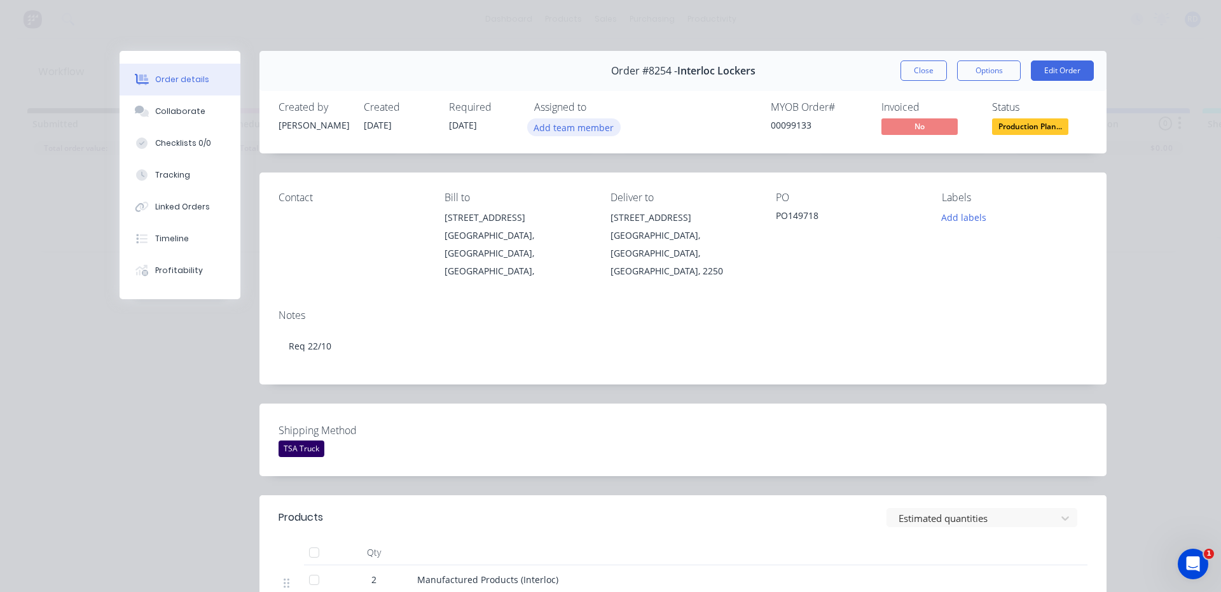
click at [588, 129] on button "Add team member" at bounding box center [574, 126] width 94 height 17
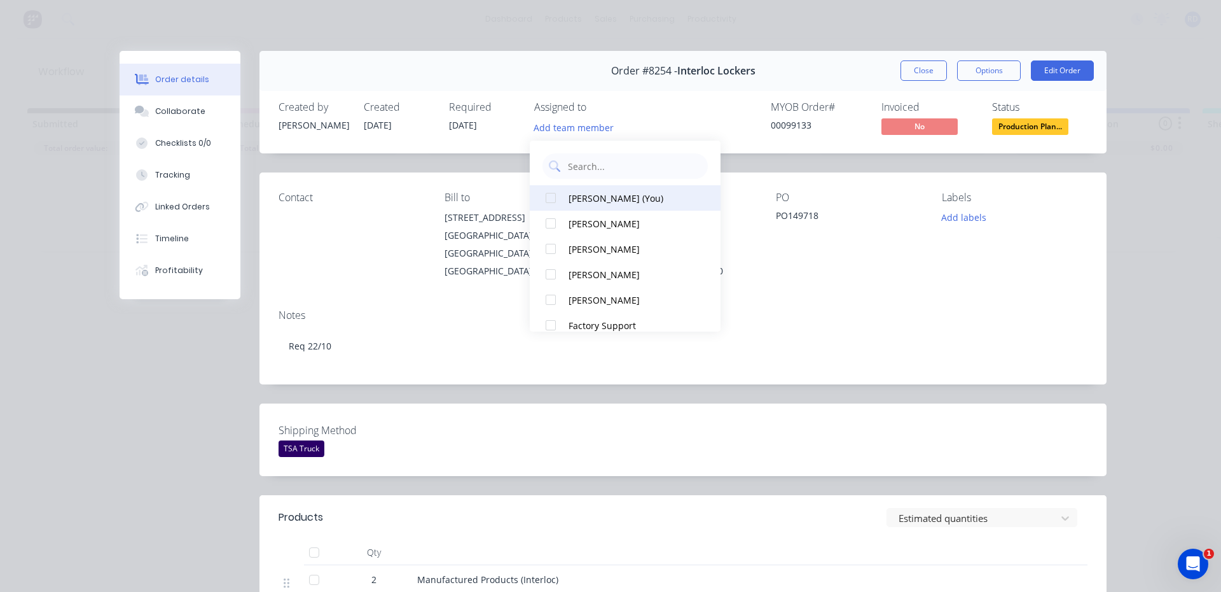
click at [603, 197] on div "[PERSON_NAME] (You)" at bounding box center [632, 197] width 127 height 13
click at [159, 114] on div "Collaborate" at bounding box center [180, 111] width 50 height 11
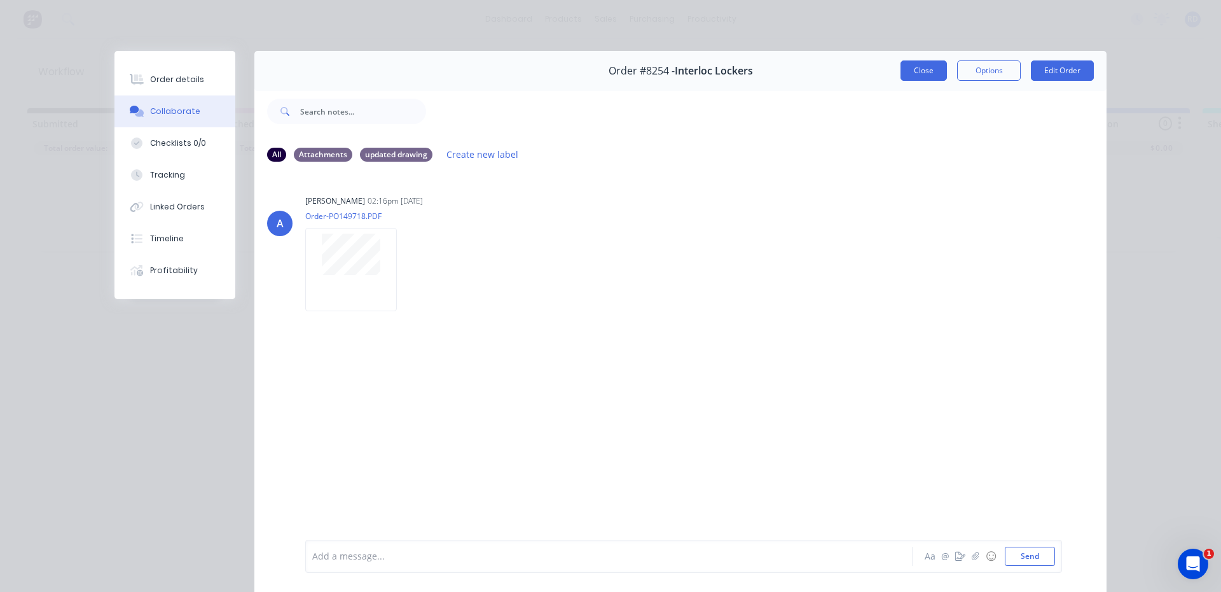
click at [927, 74] on button "Close" at bounding box center [924, 70] width 46 height 20
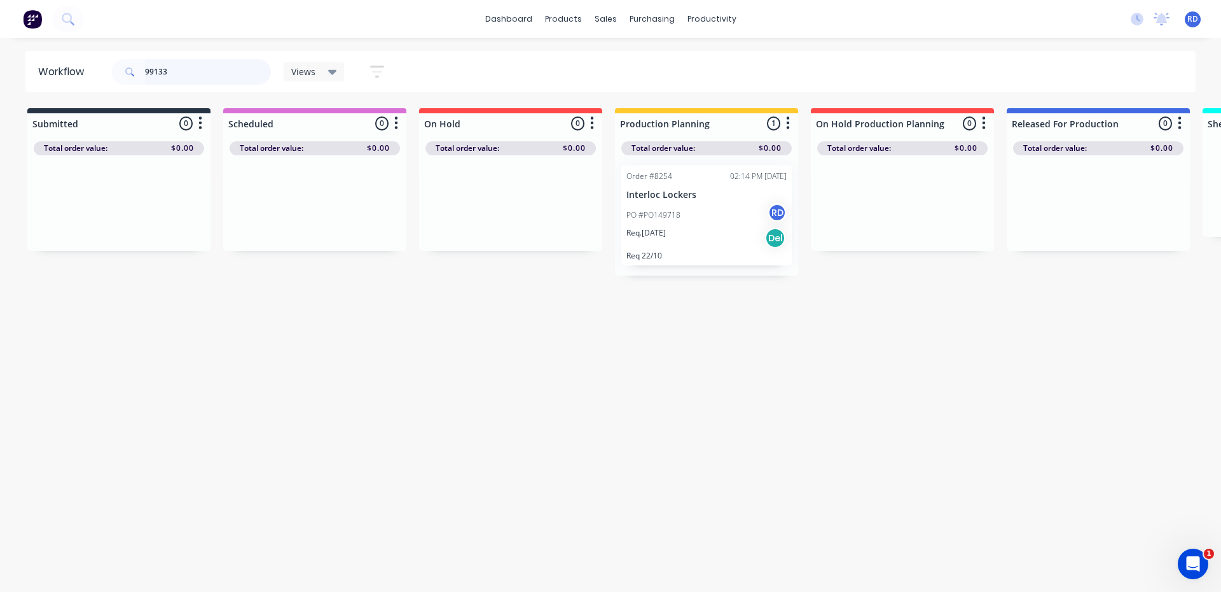
drag, startPoint x: 175, startPoint y: 73, endPoint x: 97, endPoint y: 71, distance: 77.6
click at [97, 71] on header "Workflow 99133 Views Save new view None (Default) edit Delivery edit Production…" at bounding box center [610, 71] width 1171 height 41
type input "nufurn"
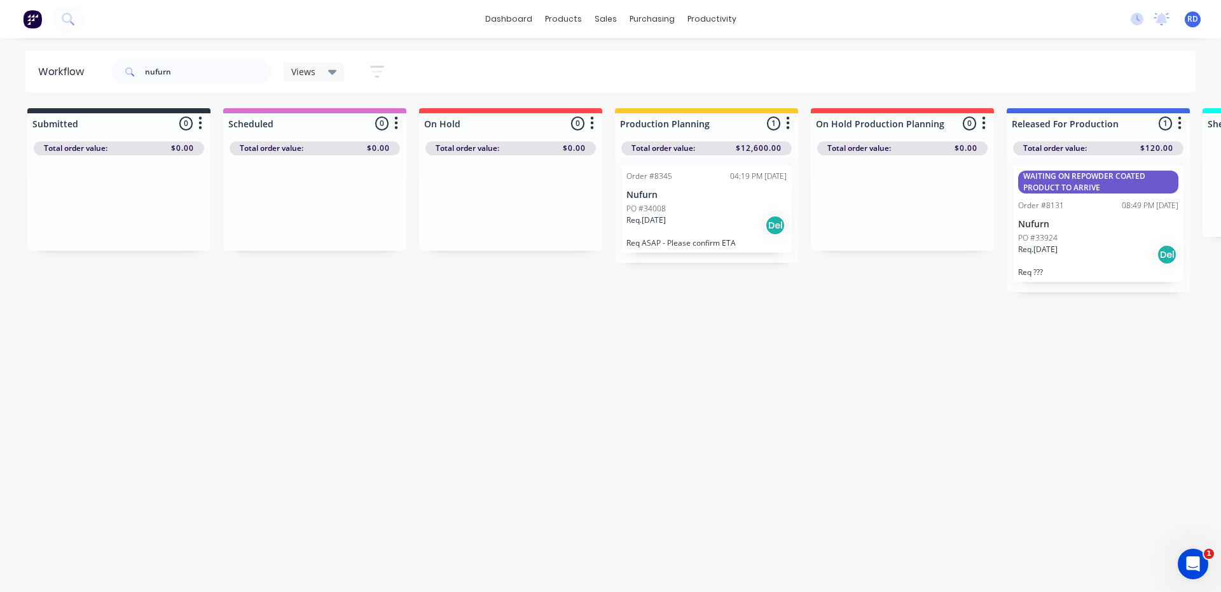
click at [697, 211] on div "PO #34008" at bounding box center [707, 208] width 160 height 11
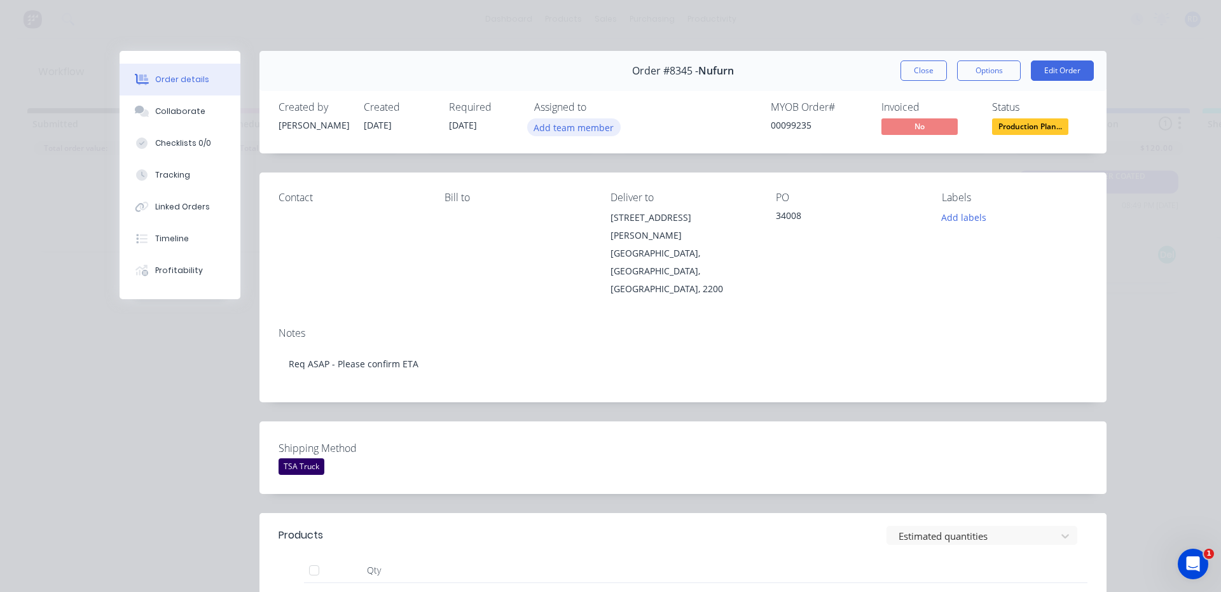
click at [578, 129] on button "Add team member" at bounding box center [574, 126] width 94 height 17
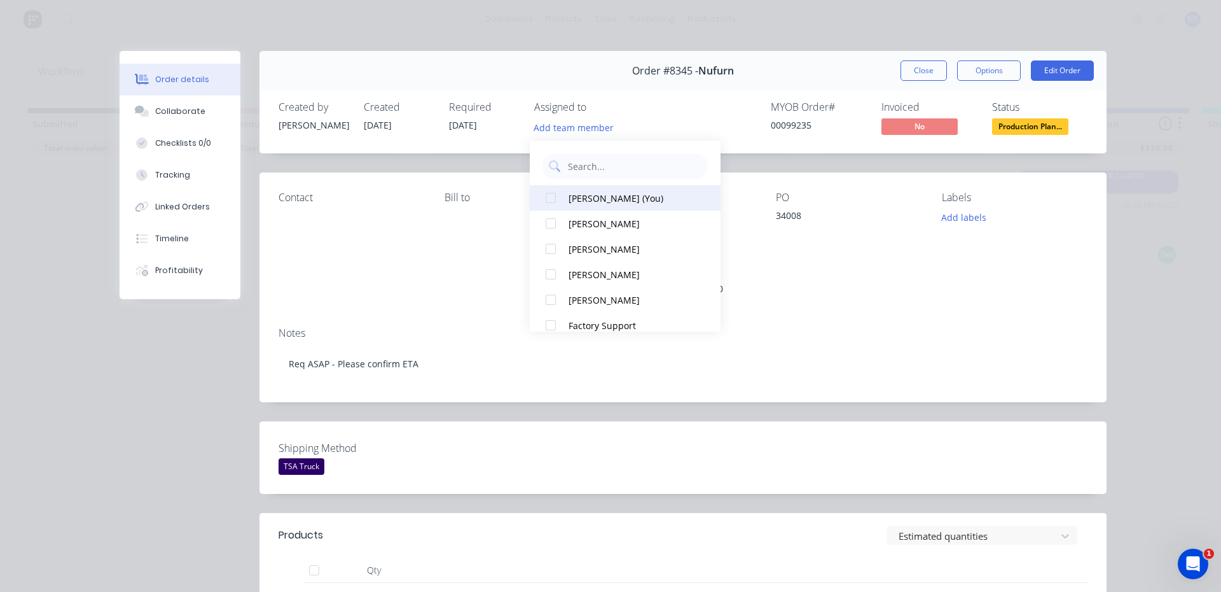
click at [586, 200] on div "[PERSON_NAME] (You)" at bounding box center [632, 197] width 127 height 13
click at [158, 116] on div "Collaborate" at bounding box center [180, 111] width 50 height 11
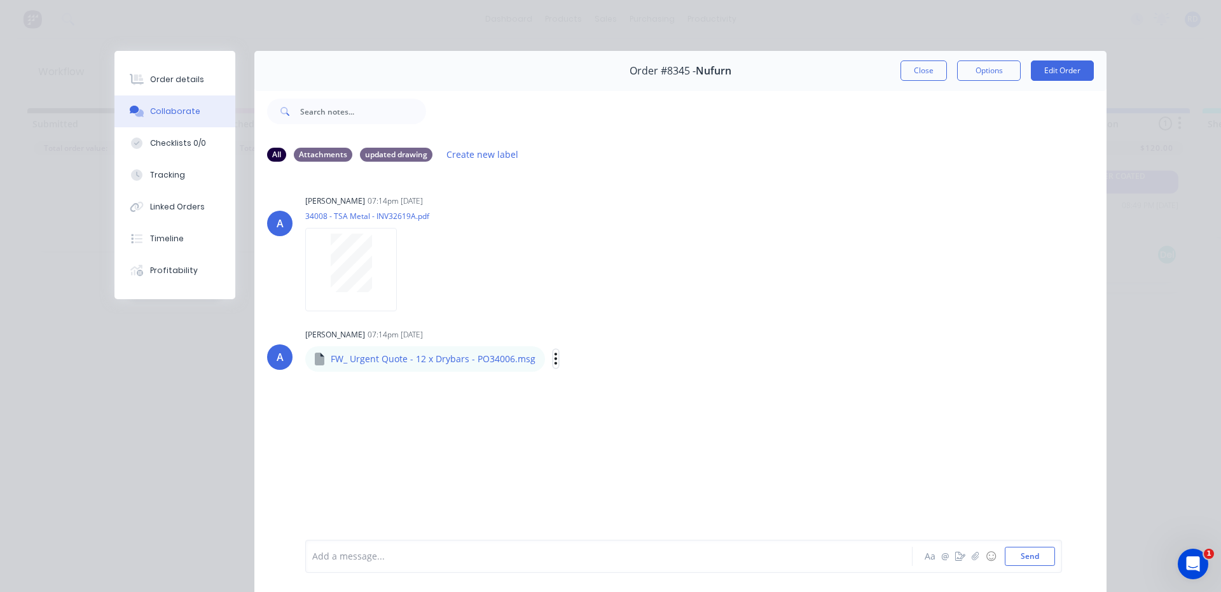
click at [555, 358] on icon "button" at bounding box center [556, 357] width 3 height 11
click at [512, 364] on p "FW_ Urgent Quote - 12 x Drybars - PO34006.msg" at bounding box center [433, 358] width 205 height 13
click at [550, 360] on div "Labels Download" at bounding box center [621, 358] width 143 height 18
click at [553, 360] on button "button" at bounding box center [555, 358] width 5 height 18
click at [590, 400] on button "Download" at bounding box center [639, 392] width 143 height 29
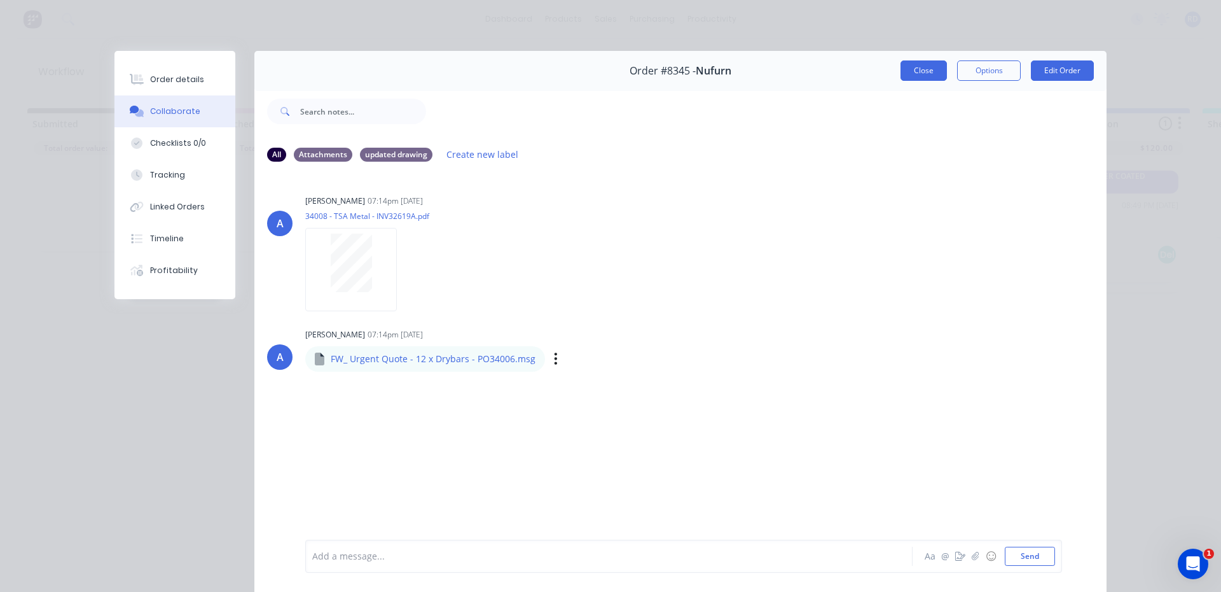
click at [928, 76] on button "Close" at bounding box center [924, 70] width 46 height 20
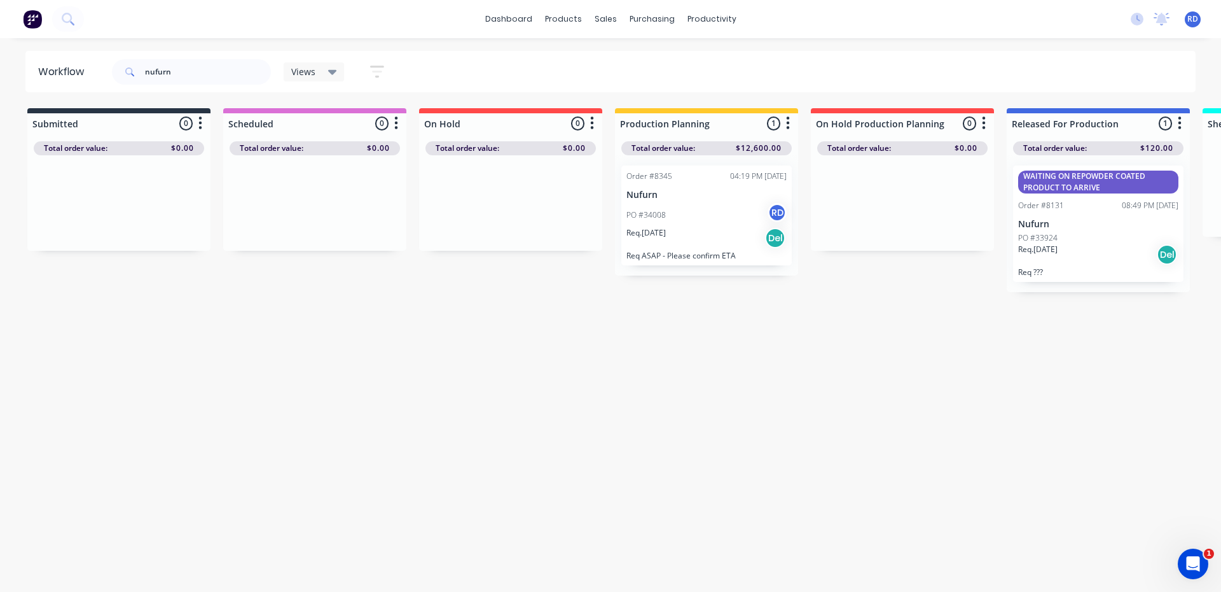
click at [782, 366] on div "Workflow nufurn Views Save new view None (Default) edit Delivery edit Productio…" at bounding box center [610, 308] width 1221 height 515
drag, startPoint x: 183, startPoint y: 73, endPoint x: 130, endPoint y: 81, distance: 52.8
click at [132, 81] on div "nufurn" at bounding box center [191, 71] width 159 height 25
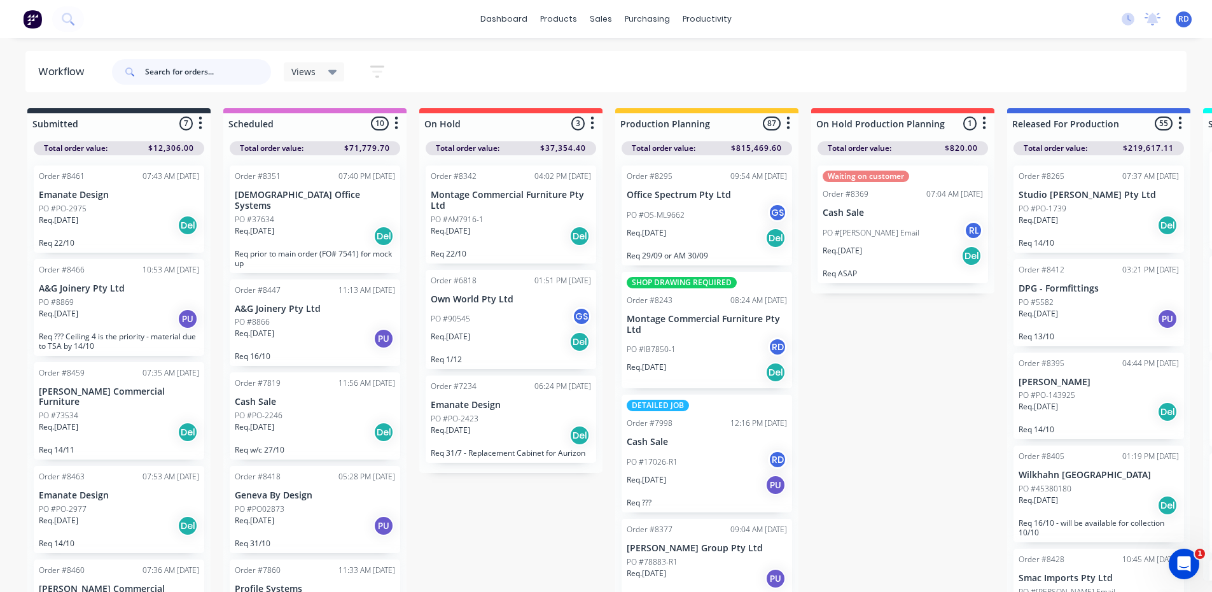
click at [172, 66] on input "text" at bounding box center [208, 71] width 126 height 25
type input "99160"
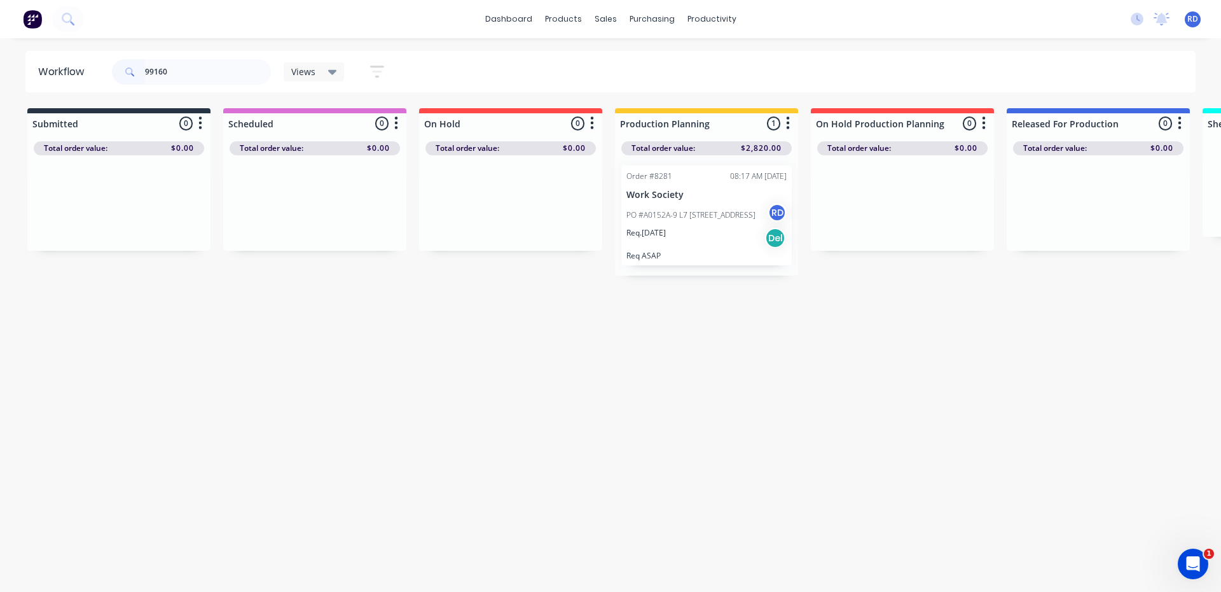
click at [662, 208] on div "PO #A0152A-9 L7 [STREET_ADDRESS]" at bounding box center [707, 215] width 160 height 24
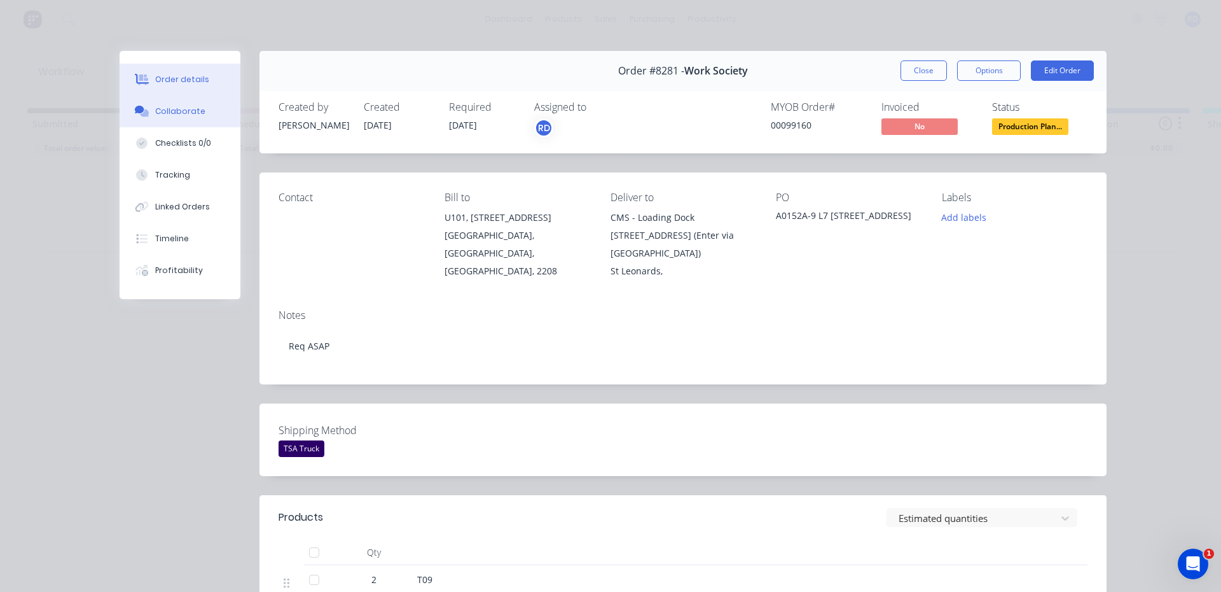
click at [175, 110] on div "Collaborate" at bounding box center [180, 111] width 50 height 11
